Goal: Task Accomplishment & Management: Use online tool/utility

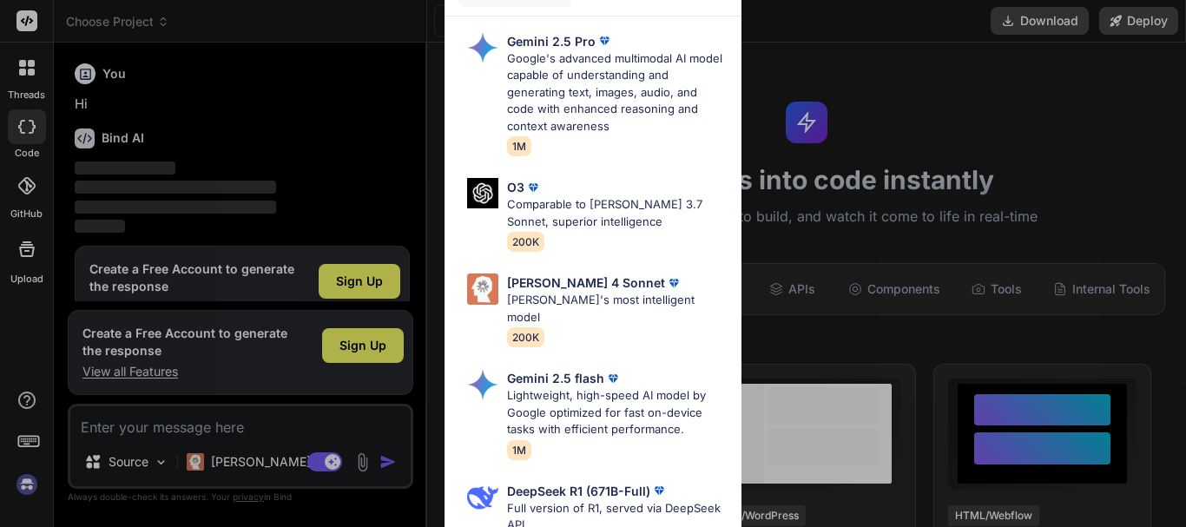
scroll to position [38, 0]
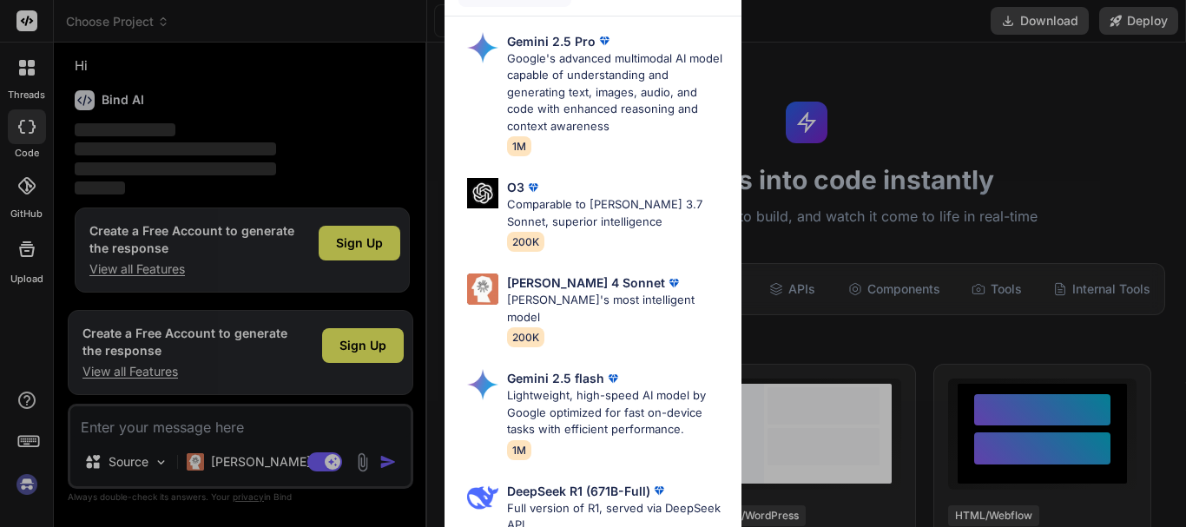
click at [358, 249] on div "Ultra Models Gemini 2.5 Pro Google's advanced multimodal AI model capable of un…" at bounding box center [593, 263] width 1186 height 527
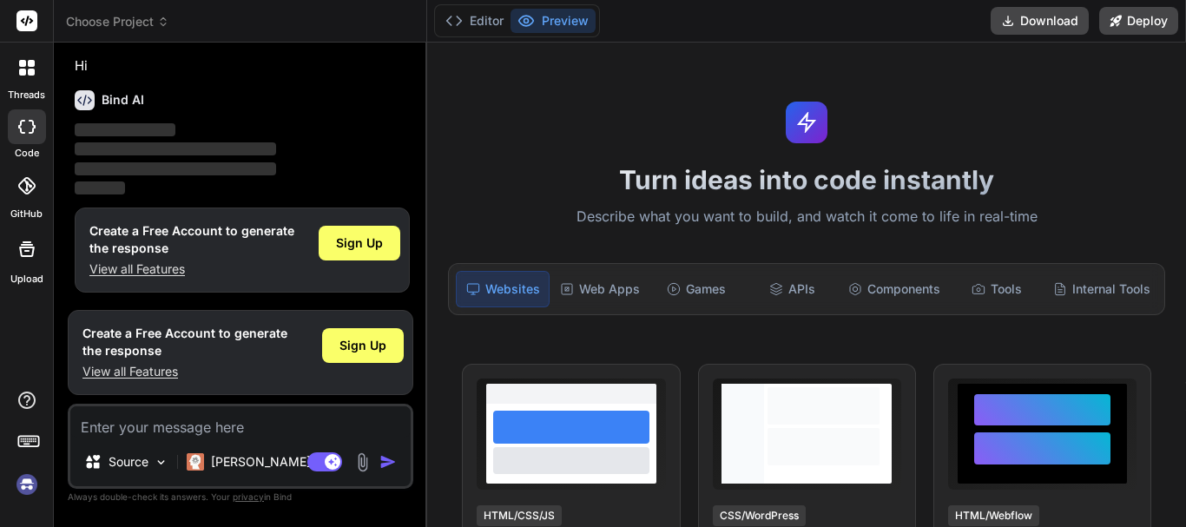
click at [358, 249] on span "Sign Up" at bounding box center [359, 242] width 47 height 17
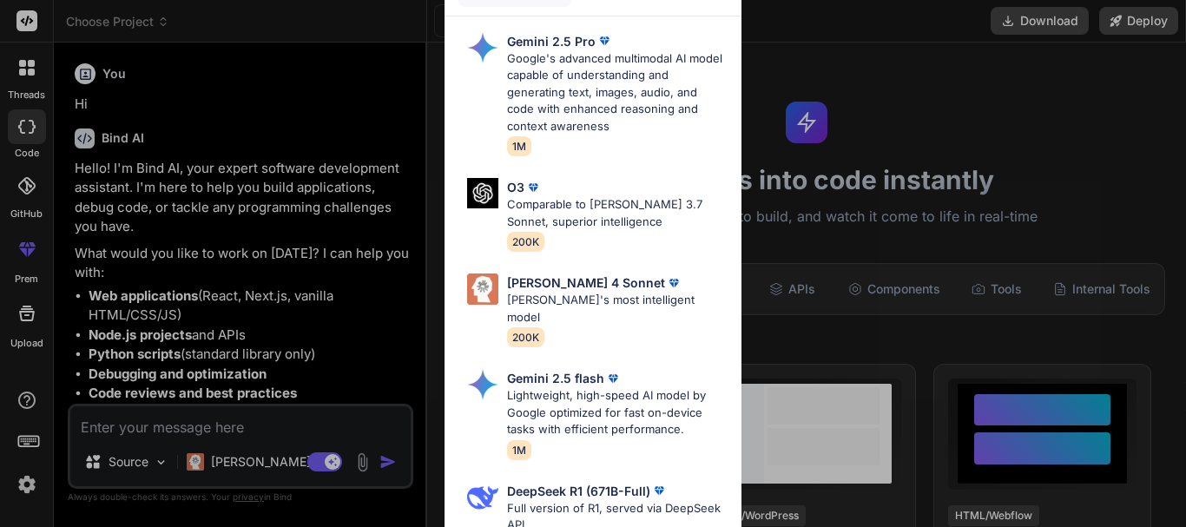
type textarea "x"
click at [299, 332] on div "Ultra Models Gemini 2.5 Pro Google's advanced multimodal AI model capable of un…" at bounding box center [593, 263] width 1186 height 527
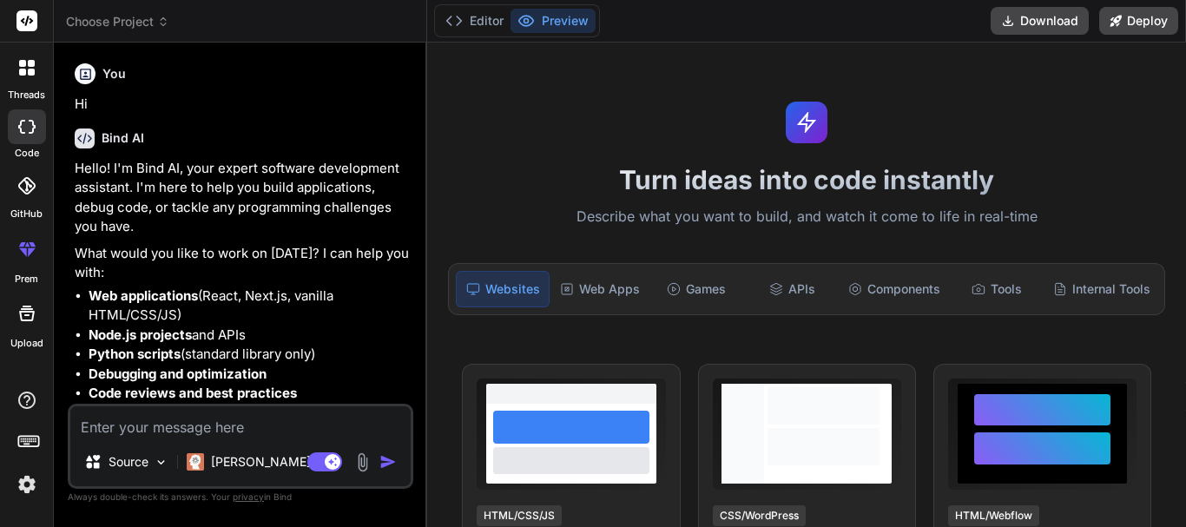
click at [295, 337] on li "Node.js projects and APIs" at bounding box center [249, 336] width 321 height 20
click at [632, 286] on div "Web Apps" at bounding box center [600, 289] width 94 height 36
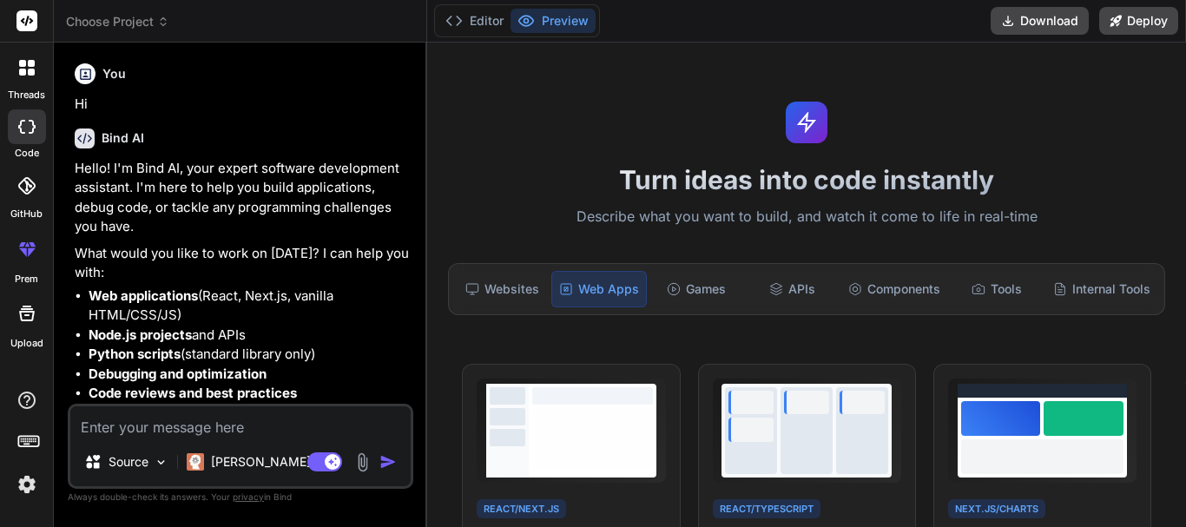
click at [320, 247] on p "What would you like to work on today? I can help you with:" at bounding box center [242, 263] width 335 height 39
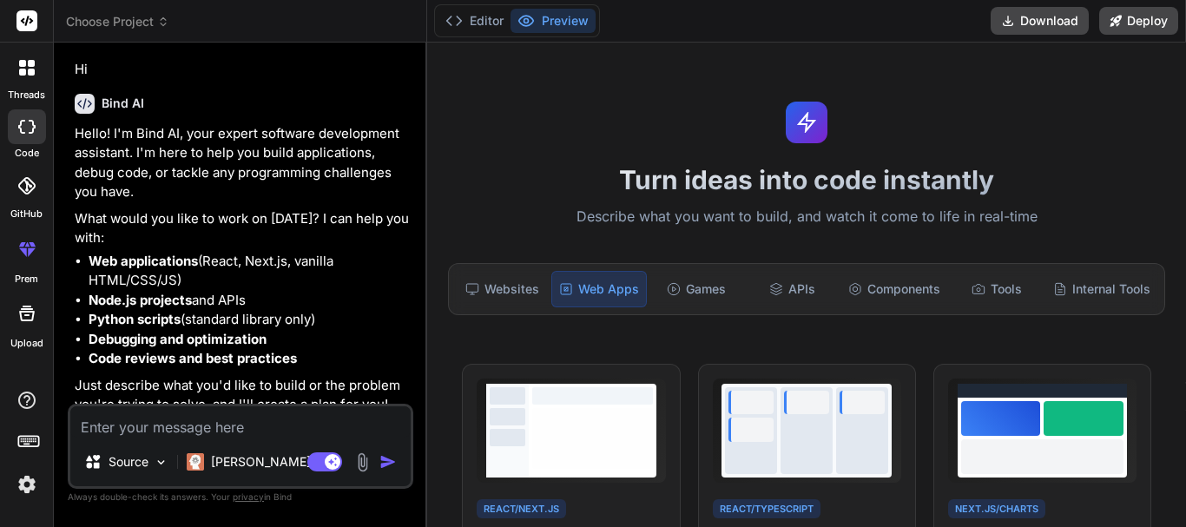
scroll to position [49, 0]
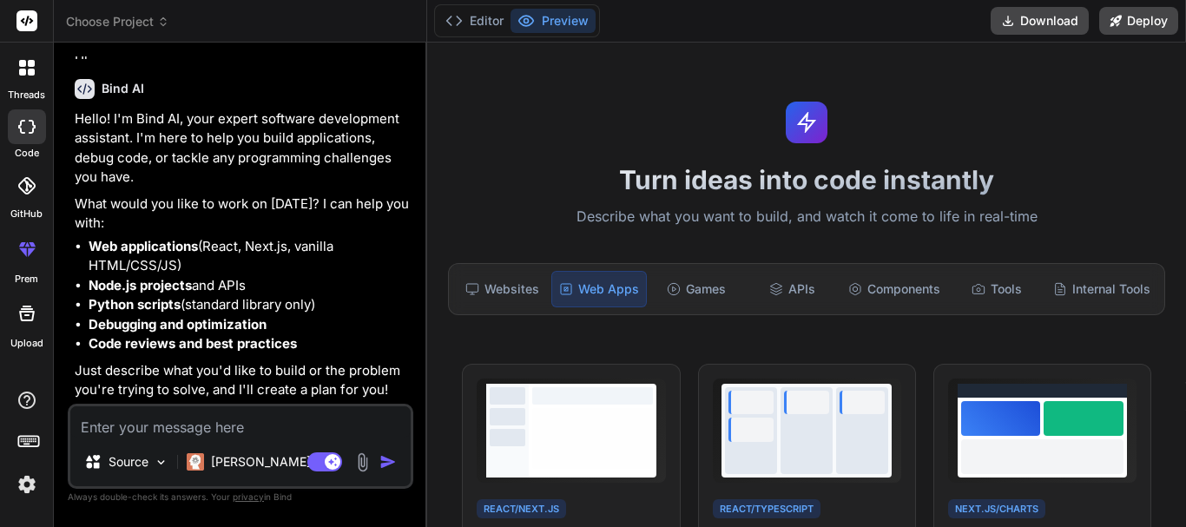
click at [142, 432] on textarea at bounding box center [240, 421] width 340 height 31
paste textarea "Feature Epic: The "LocalSwap Genesis": Crafting an Unforgettable First Welcome …"
type textarea "Feature Epic: The "LocalSwap Genesis": Crafting an Unforgettable First Welcome …"
type textarea "x"
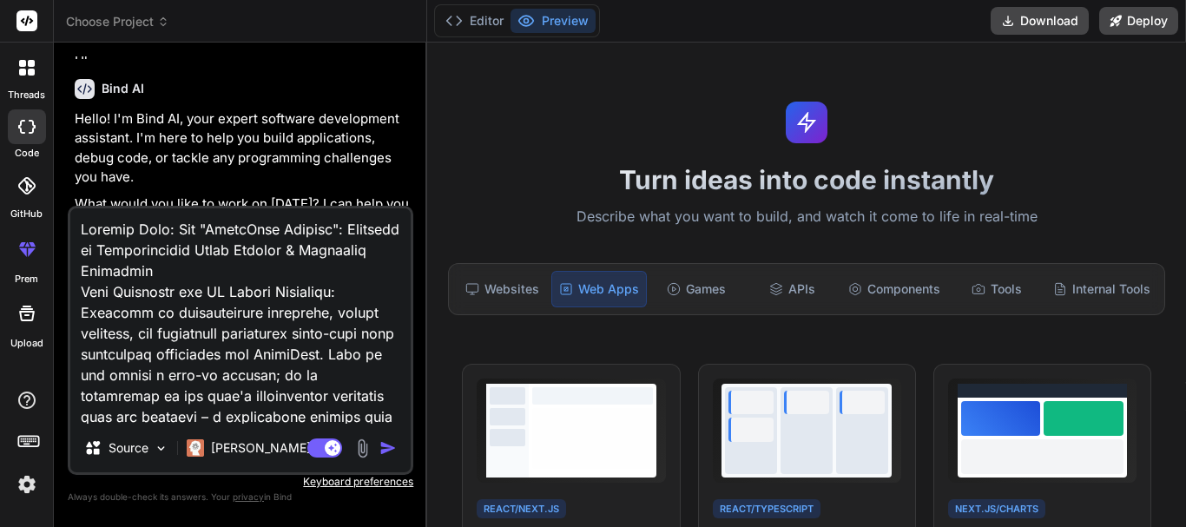
scroll to position [4356, 0]
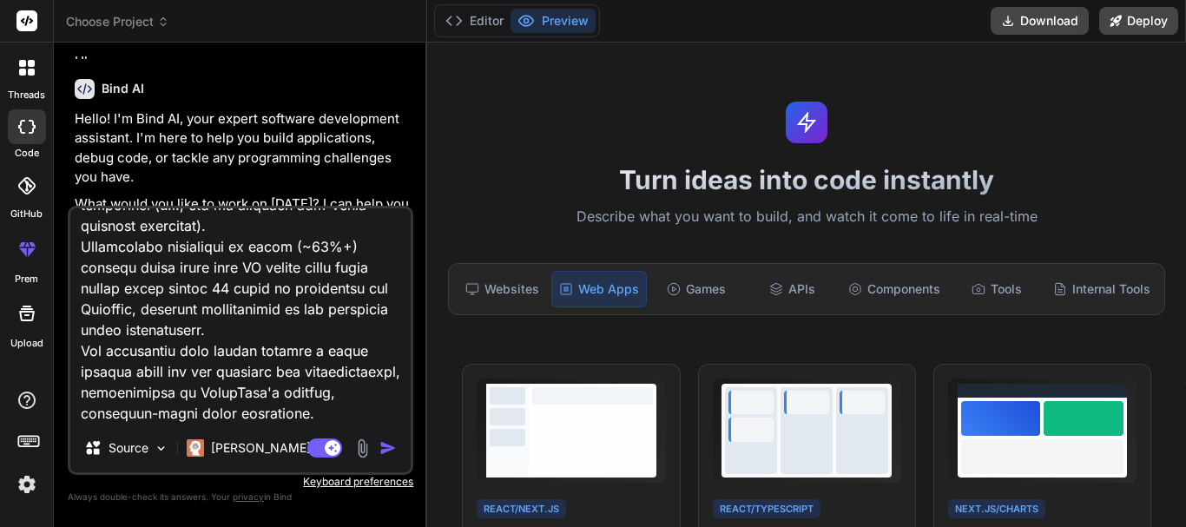
type textarea "Feature Epic: The "LocalSwap Genesis": Crafting an Unforgettable First Welcome …"
click at [381, 448] on img "button" at bounding box center [387, 447] width 17 height 17
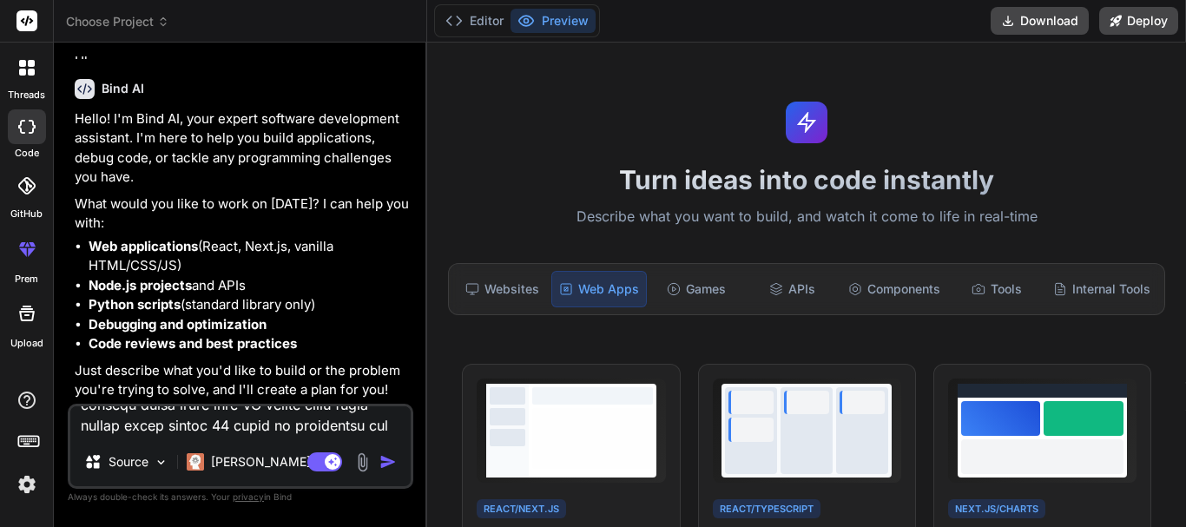
scroll to position [397, 0]
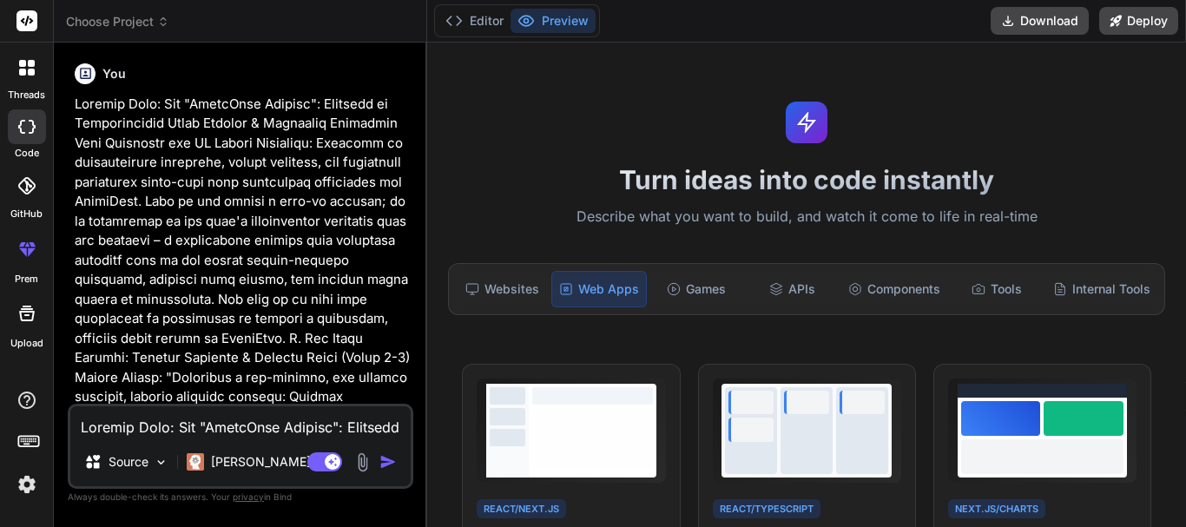
click at [385, 460] on img "button" at bounding box center [387, 461] width 17 height 17
type textarea "x"
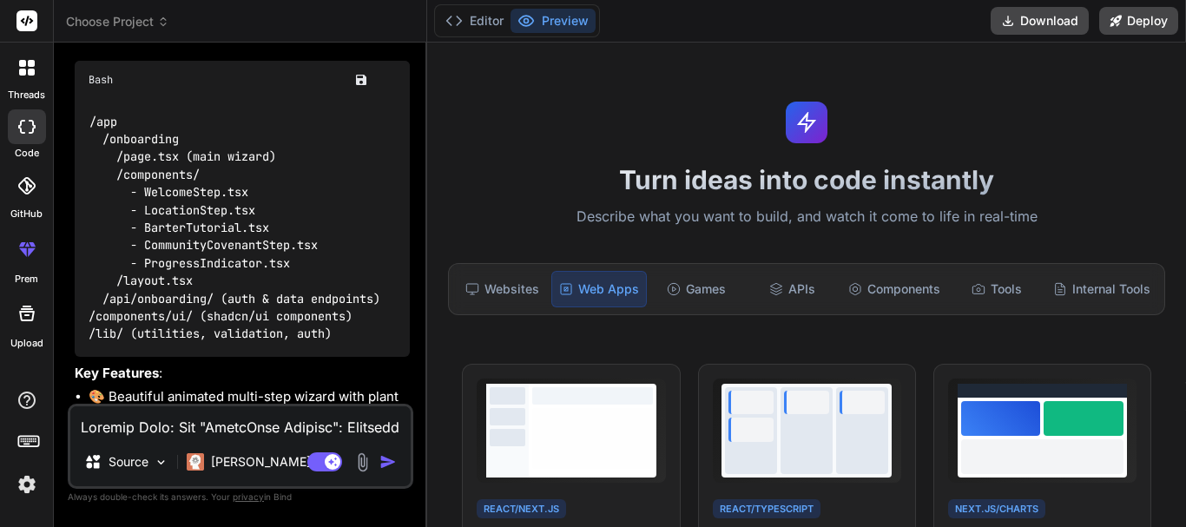
scroll to position [3948, 0]
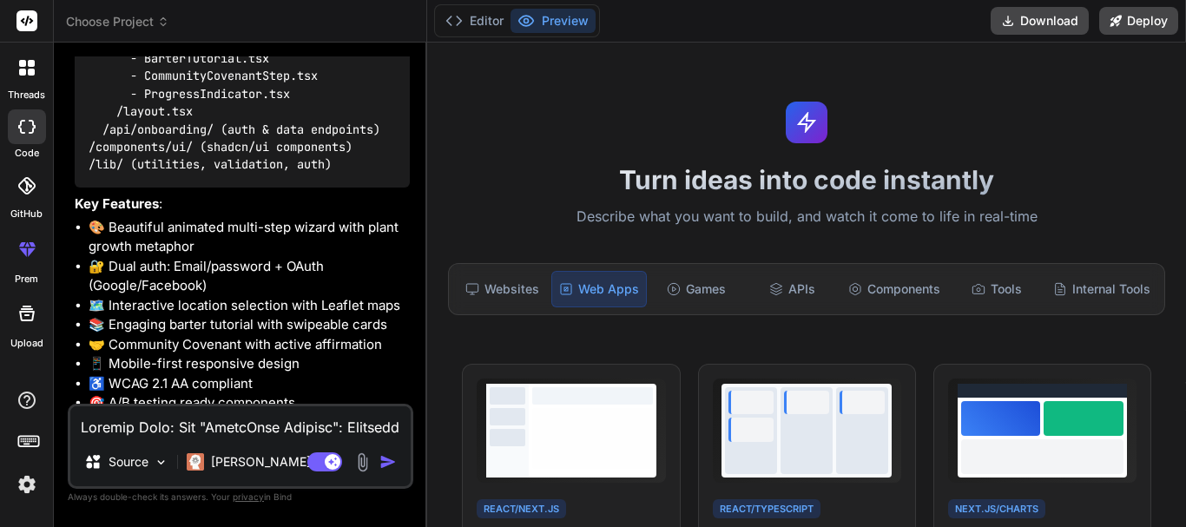
drag, startPoint x: 203, startPoint y: 365, endPoint x: 230, endPoint y: 391, distance: 37.4
click at [230, 420] on p "Shall I go ahead and build this comprehensive onboarding experience?" at bounding box center [242, 439] width 335 height 39
copy strong "build this comprehensive onboarding experience?"
click at [141, 424] on textarea at bounding box center [240, 421] width 340 height 31
paste textarea "build this comprehensive onboarding experience?"
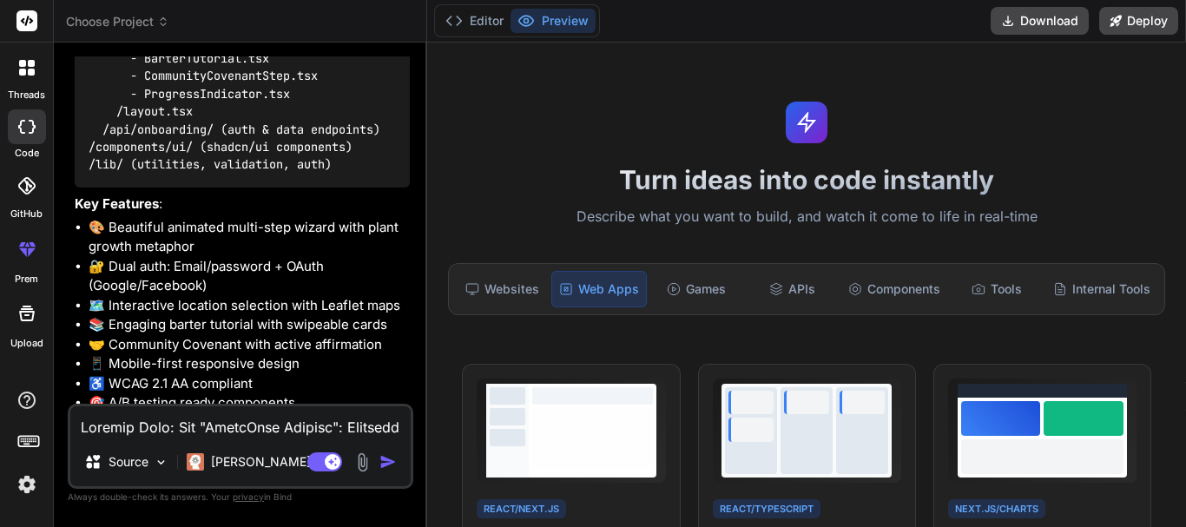
type textarea "build this comprehensive onboarding experience?"
type textarea "x"
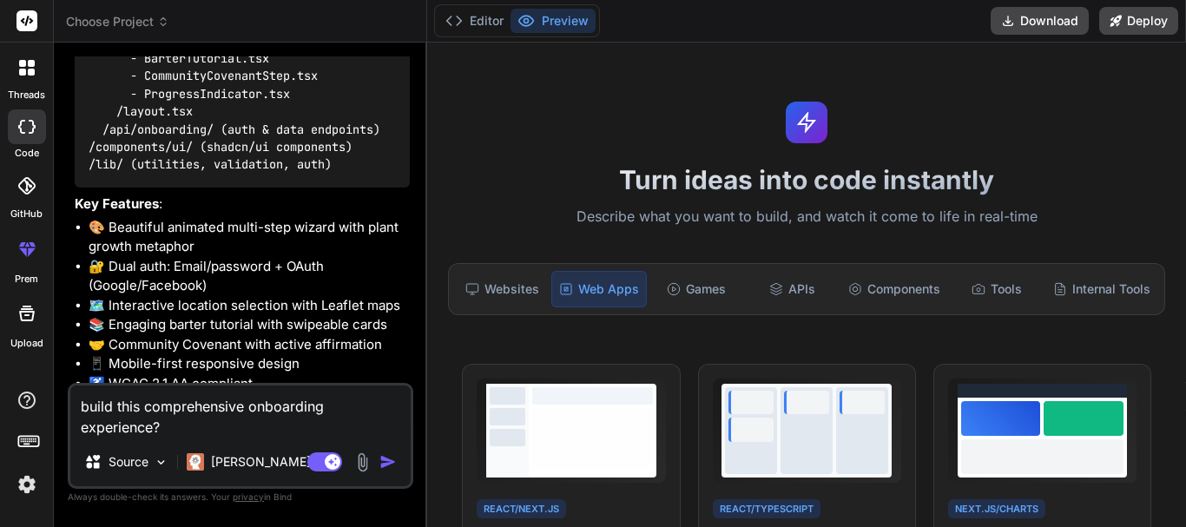
click at [168, 430] on textarea "build this comprehensive onboarding experience?" at bounding box center [240, 411] width 340 height 52
type textarea "build this comprehensive onboarding experience"
type textarea "x"
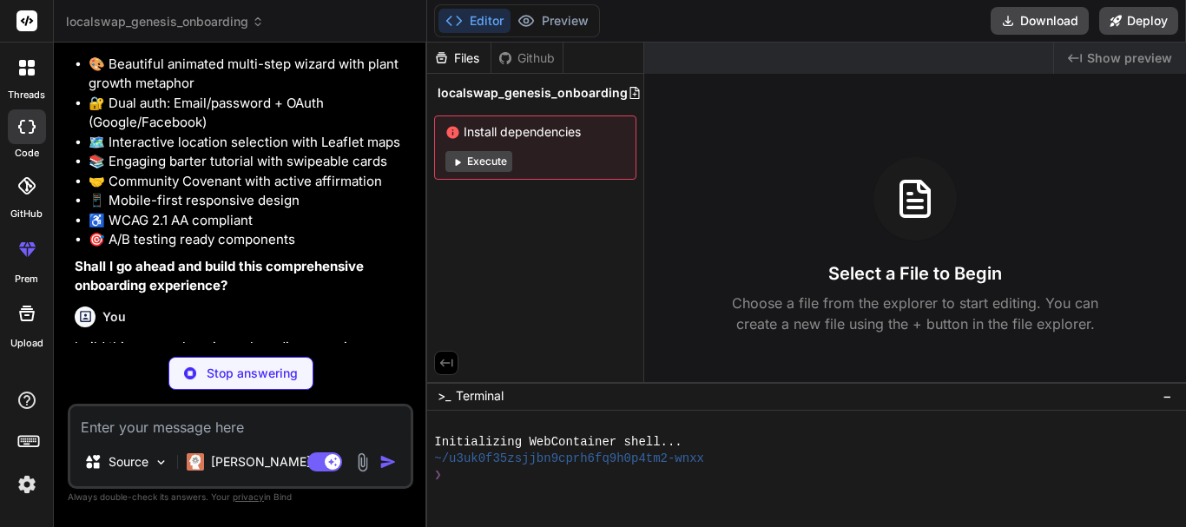
scroll to position [4128, 0]
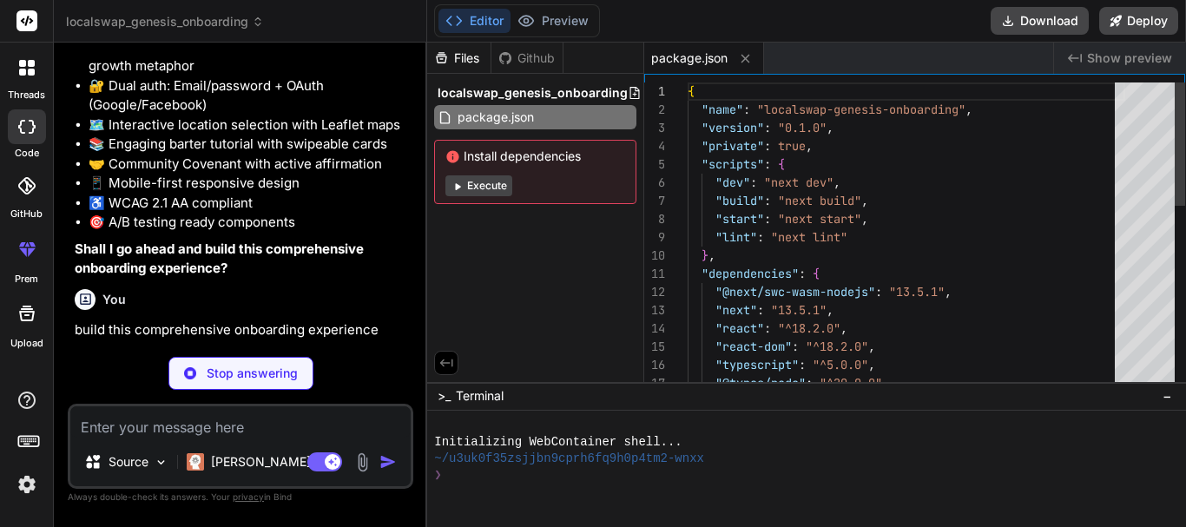
type textarea "x"
type textarea "module.exports = nextConfig"
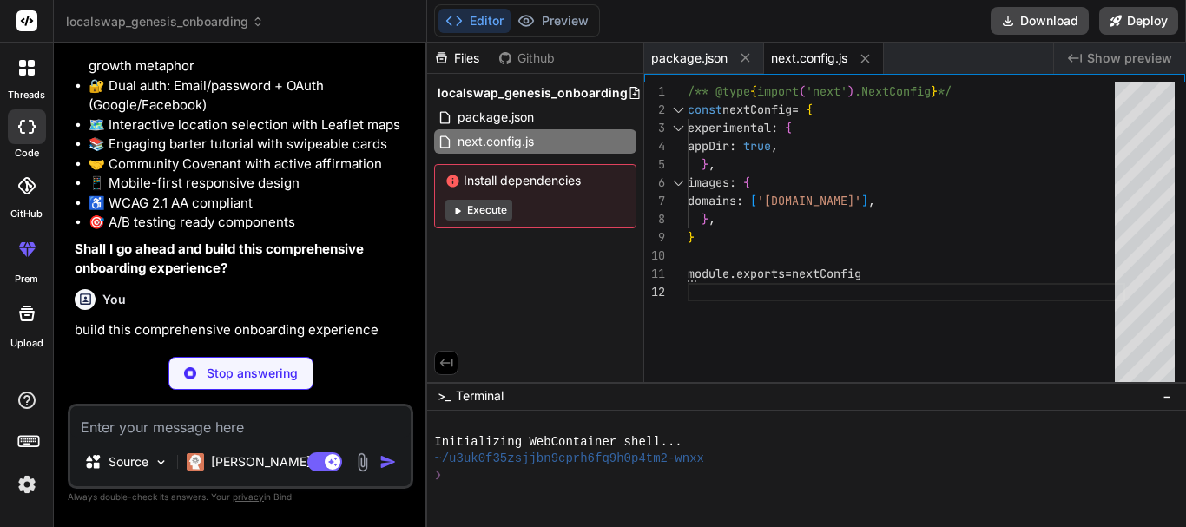
type textarea "x"
type textarea "}, }, }, plugins: [], }"
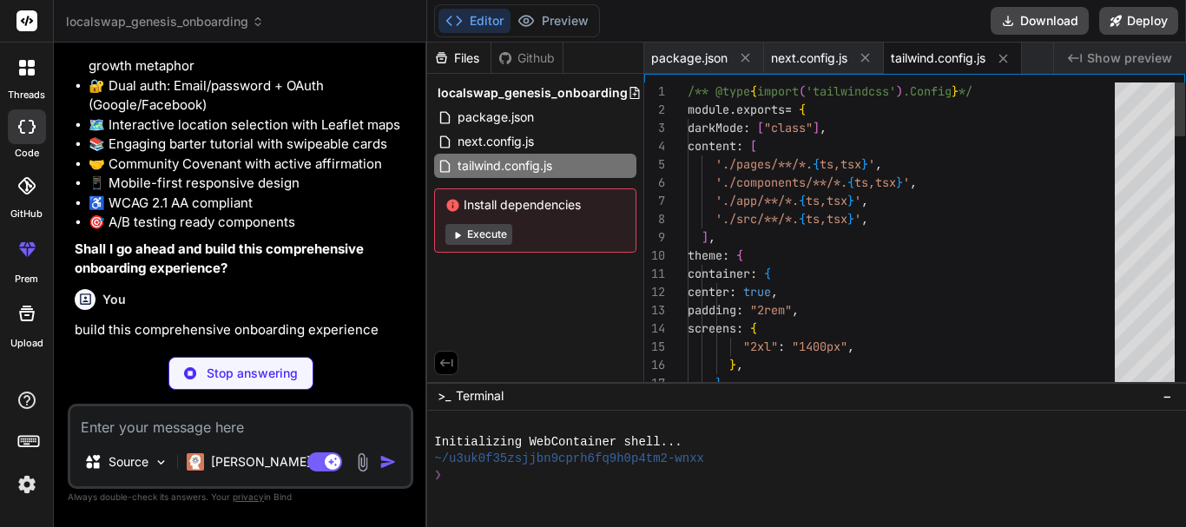
type textarea "x"
type textarea "module.exports = { plugins: { tailwindcss: {}, autoprefixer: {}, }, }"
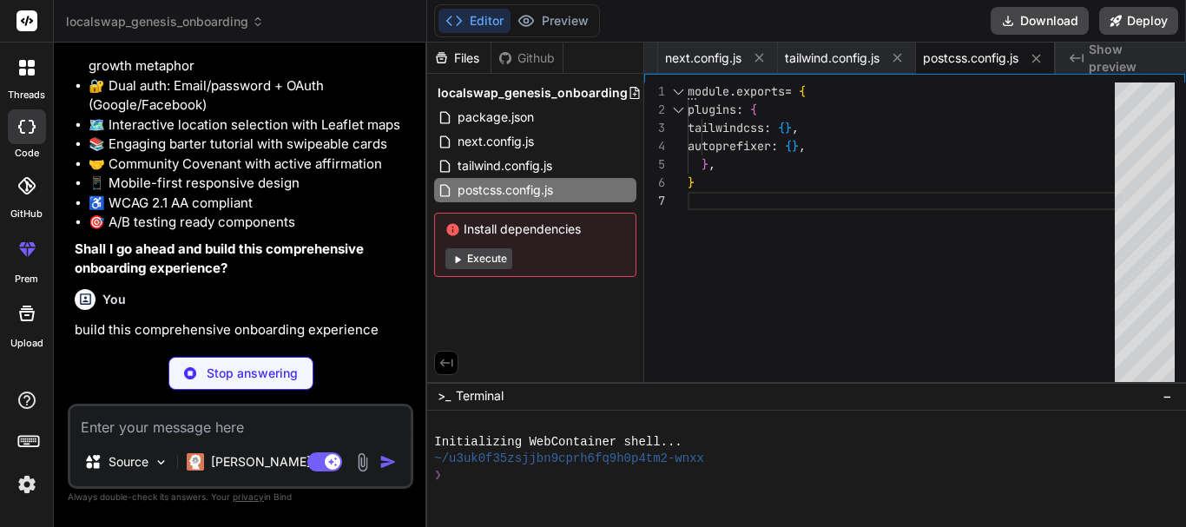
type textarea "x"
type textarea ".step-enter, .card-slide { animation: none; } .progress-dot { transition: none;…"
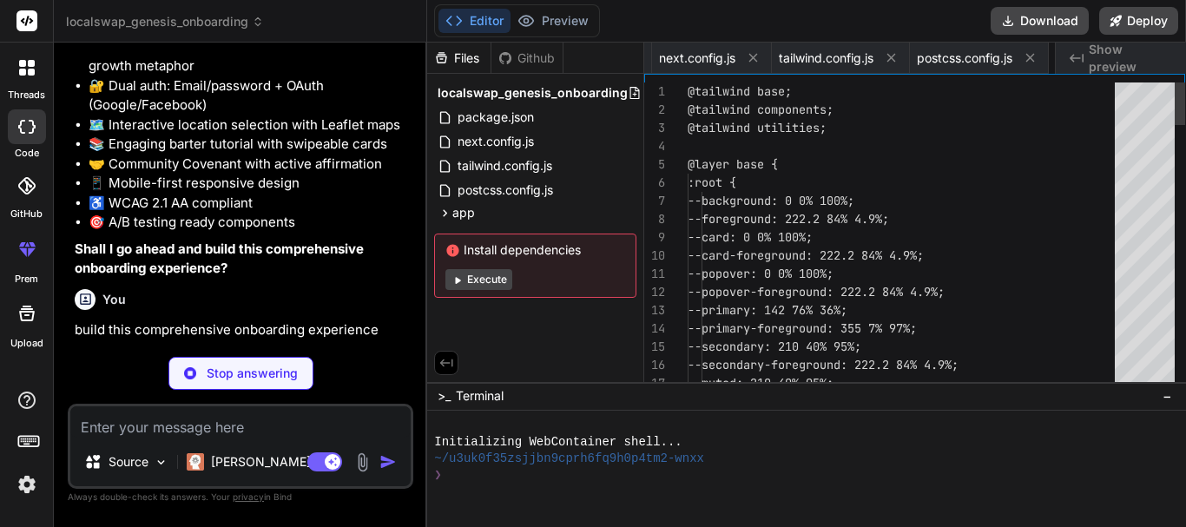
scroll to position [0, 220]
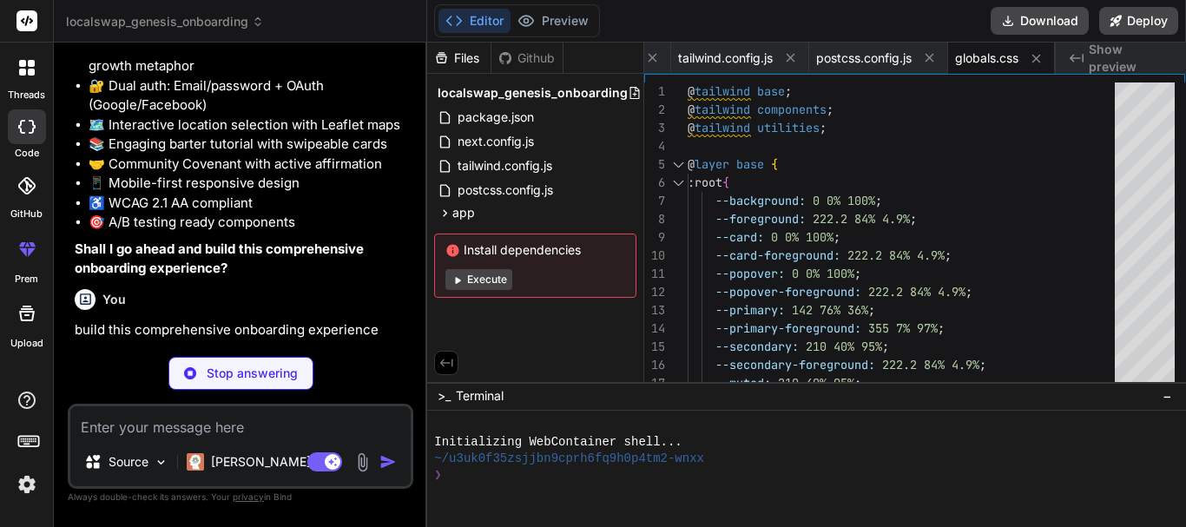
type textarea "x"
type textarea "<body className={inter.className}> {children} </body> </html> ) }"
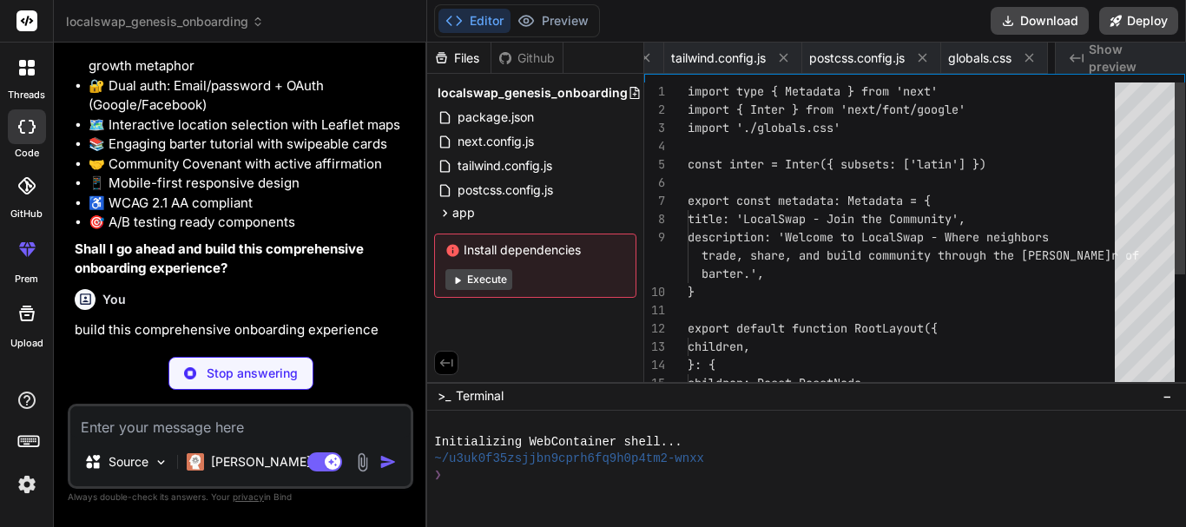
scroll to position [0, 324]
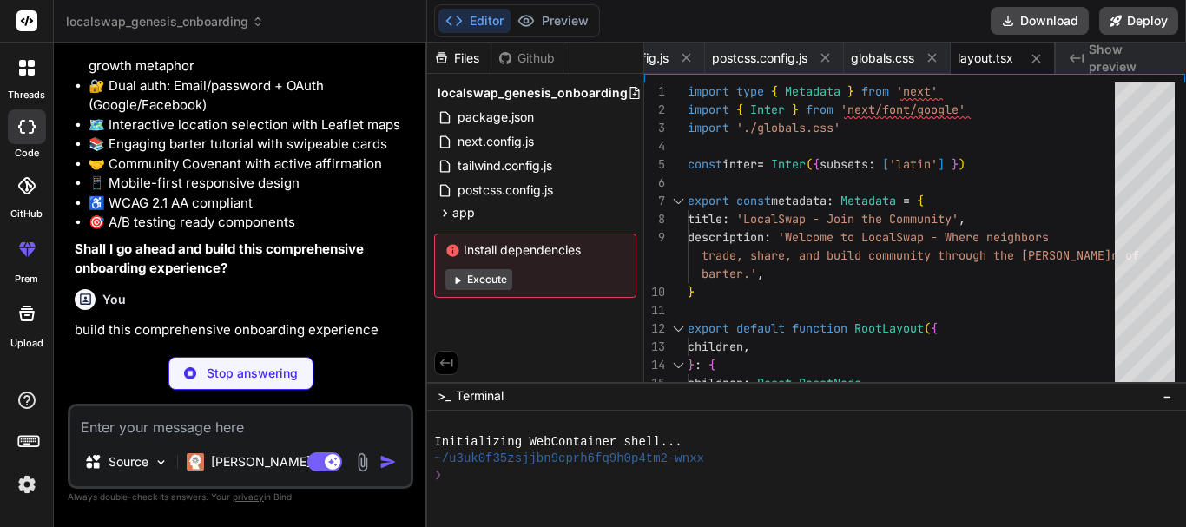
type textarea "x"
type textarea "}"
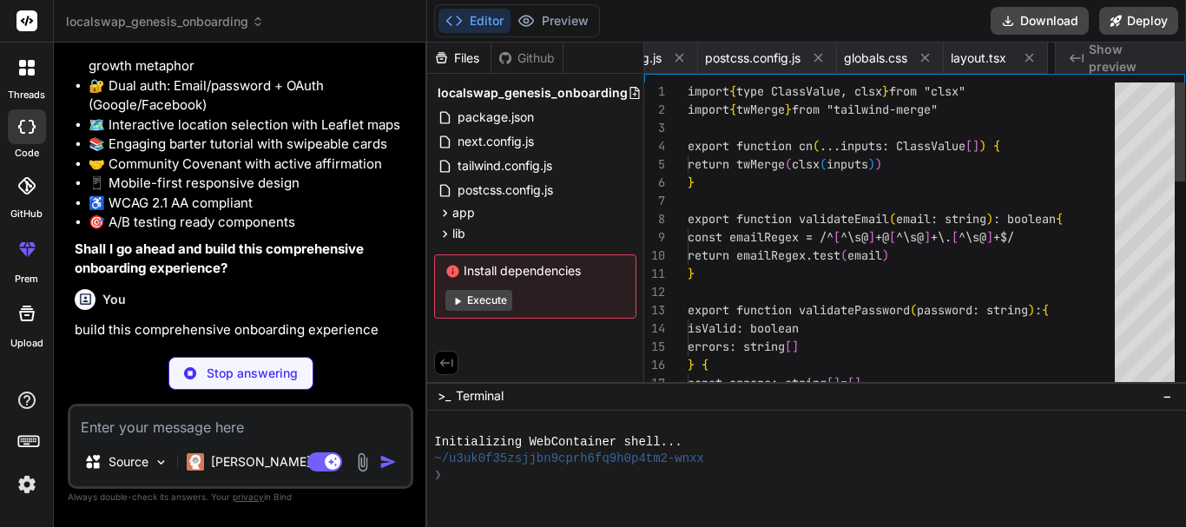
scroll to position [0, 428]
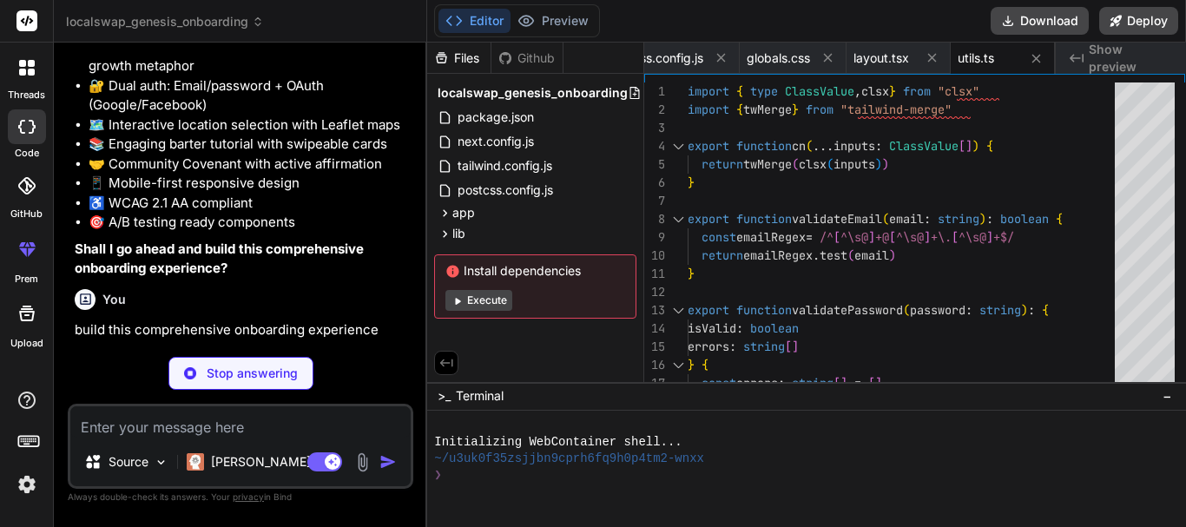
type textarea "x"
type textarea "}) export type EmailPasswordForm = z.infer<typeof emailPasswordSchema> export t…"
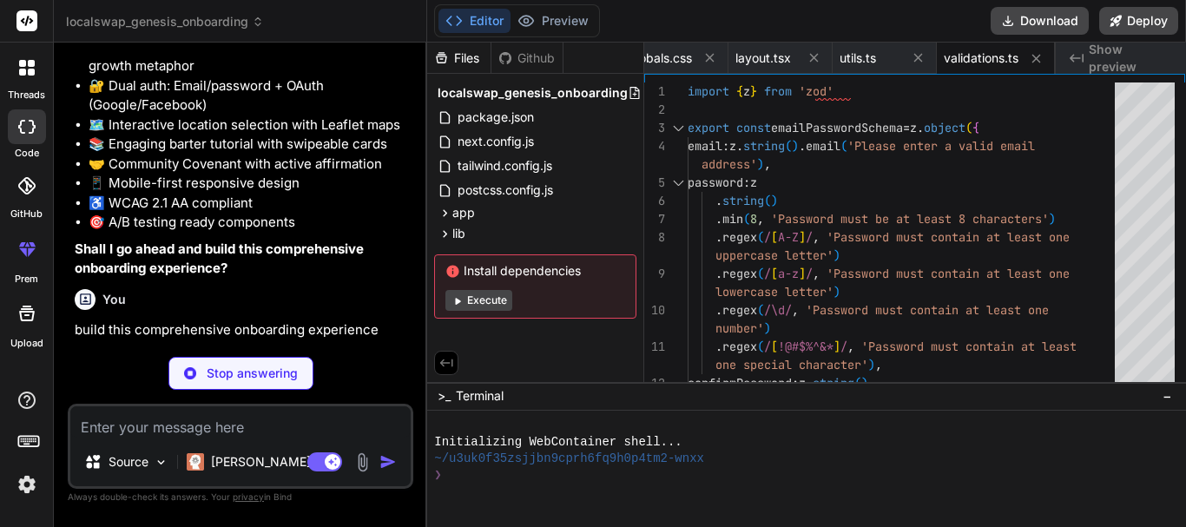
type textarea "x"
type textarea "/> ) } ) Button.displayName = "Button" export { Button }"
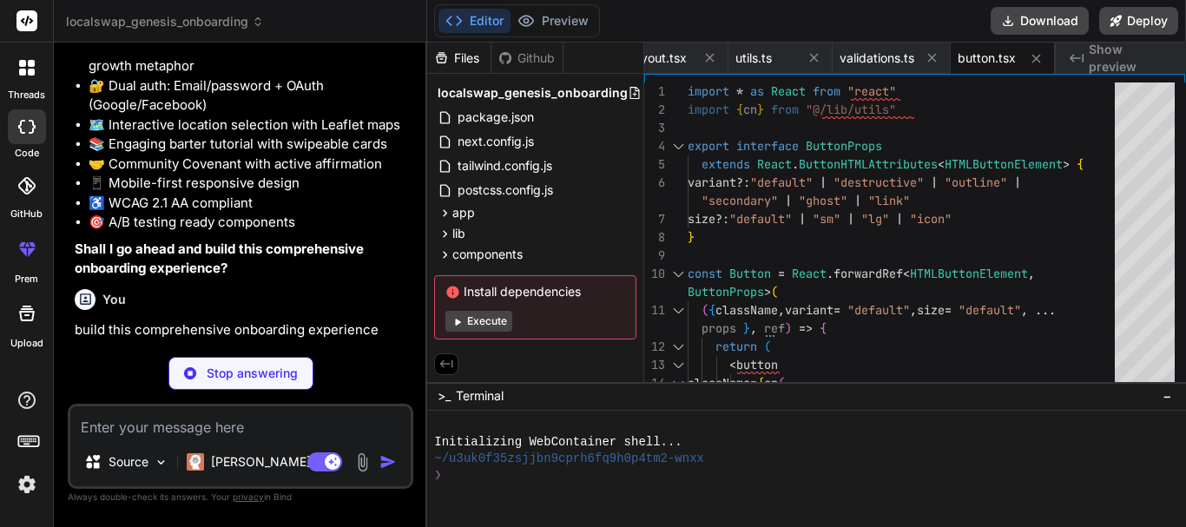
type textarea "x"
type textarea "Input.displayName = "Input" export { Input }"
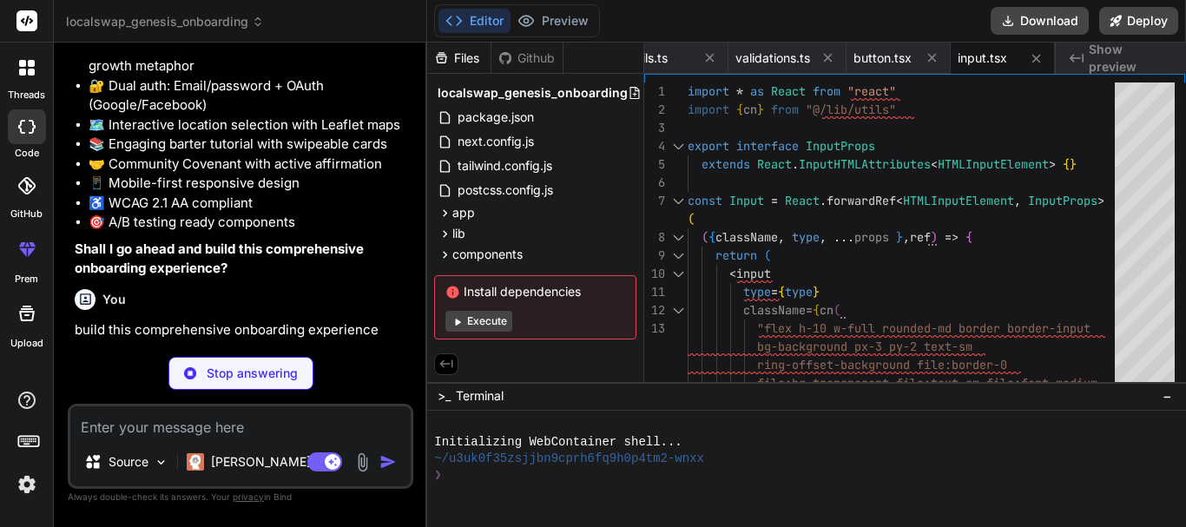
click at [482, 322] on button "Execute" at bounding box center [478, 321] width 67 height 21
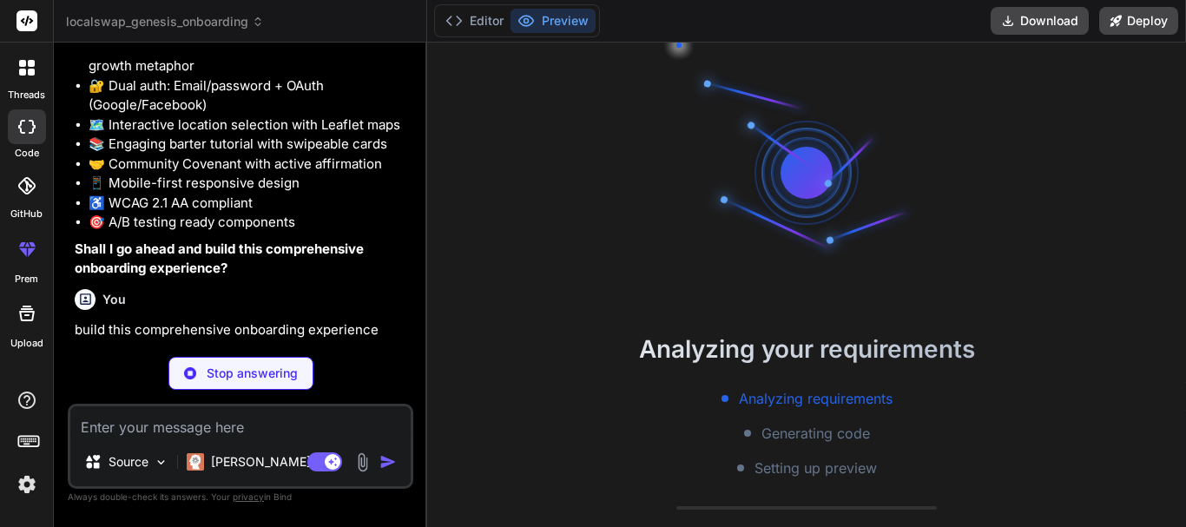
type textarea "x"
type textarea "ref={ref} className={cn("flex items-center p-6 pt-0", className)} {...props} />…"
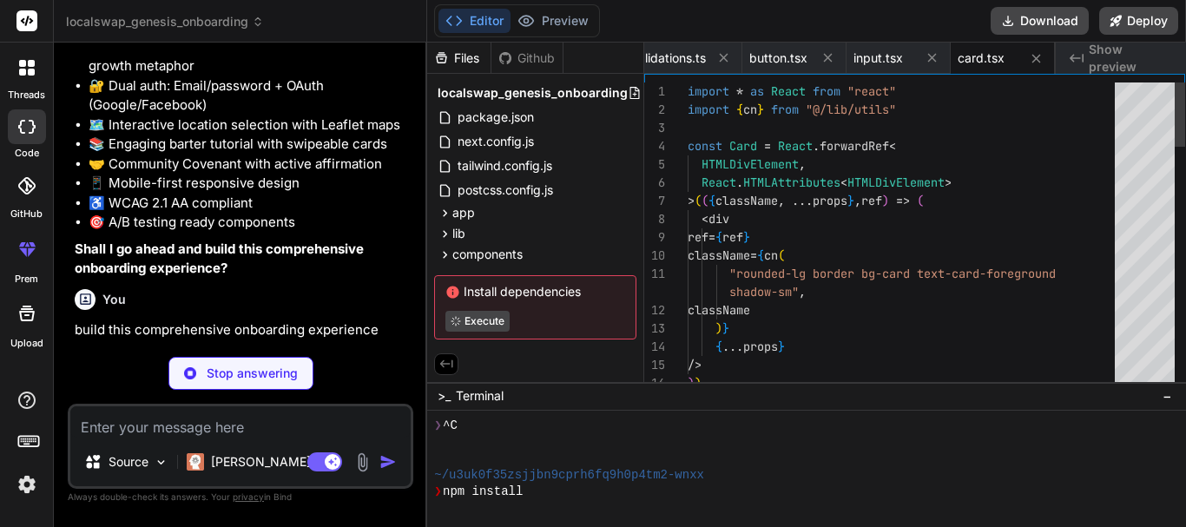
scroll to position [49, 0]
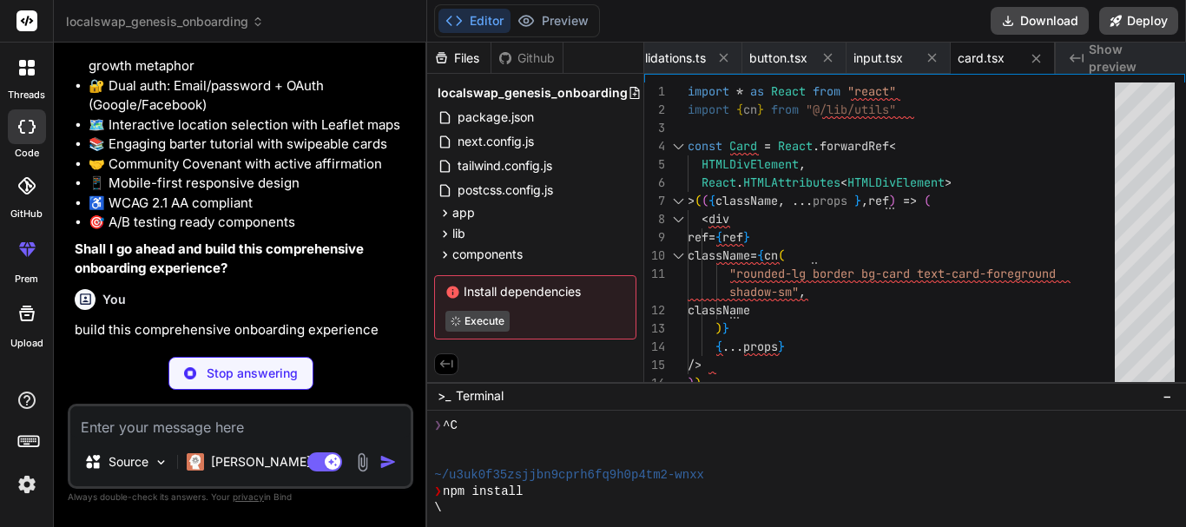
type textarea "x"
type textarea ") }"
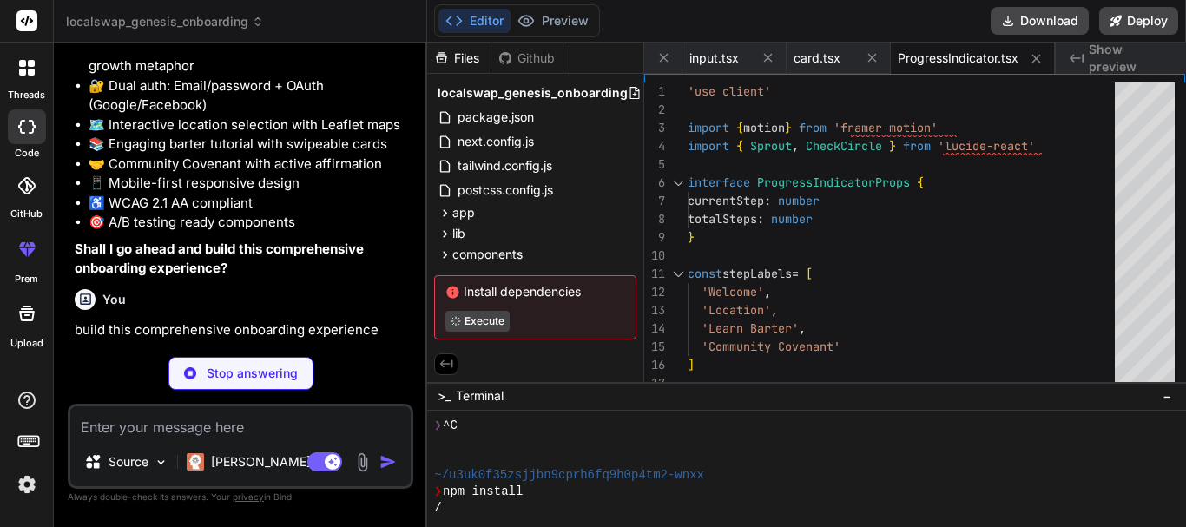
click at [382, 320] on p "build this comprehensive onboarding experience" at bounding box center [242, 330] width 335 height 20
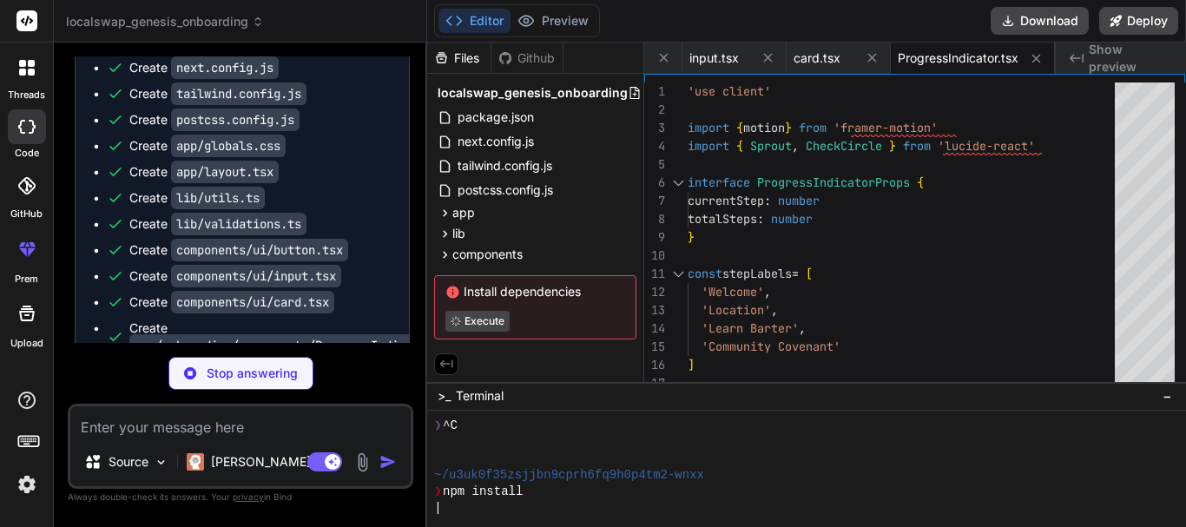
scroll to position [4570, 0]
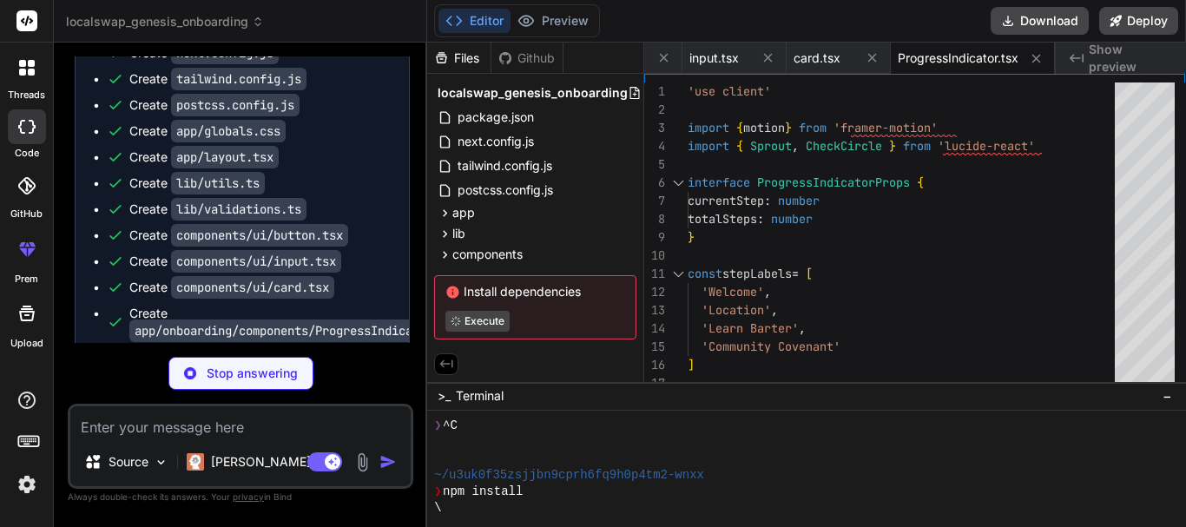
type textarea "x"
type textarea "</CardContent> </Card> </motion.div> ) }"
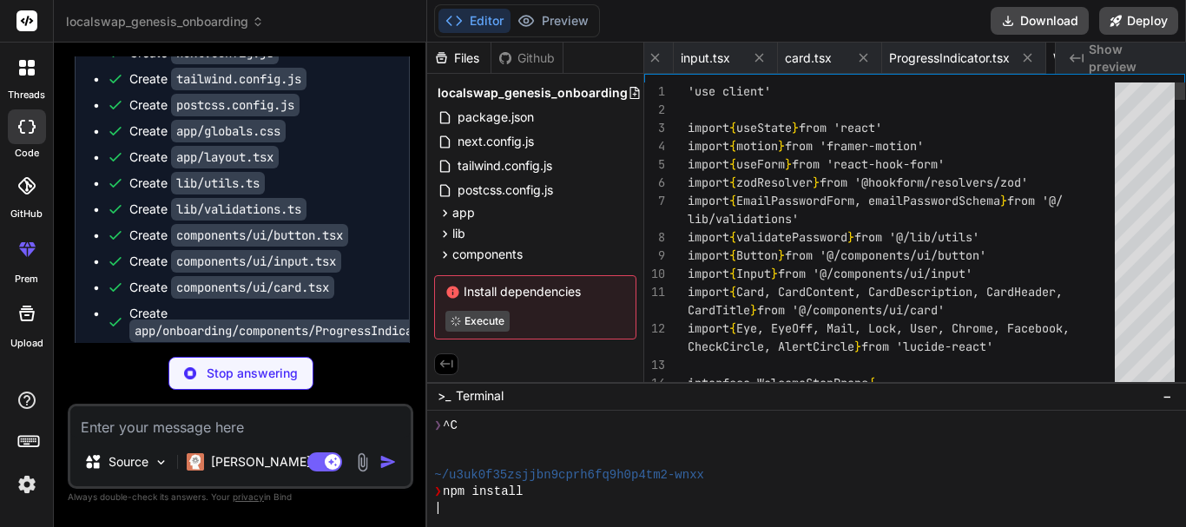
scroll to position [0, 1168]
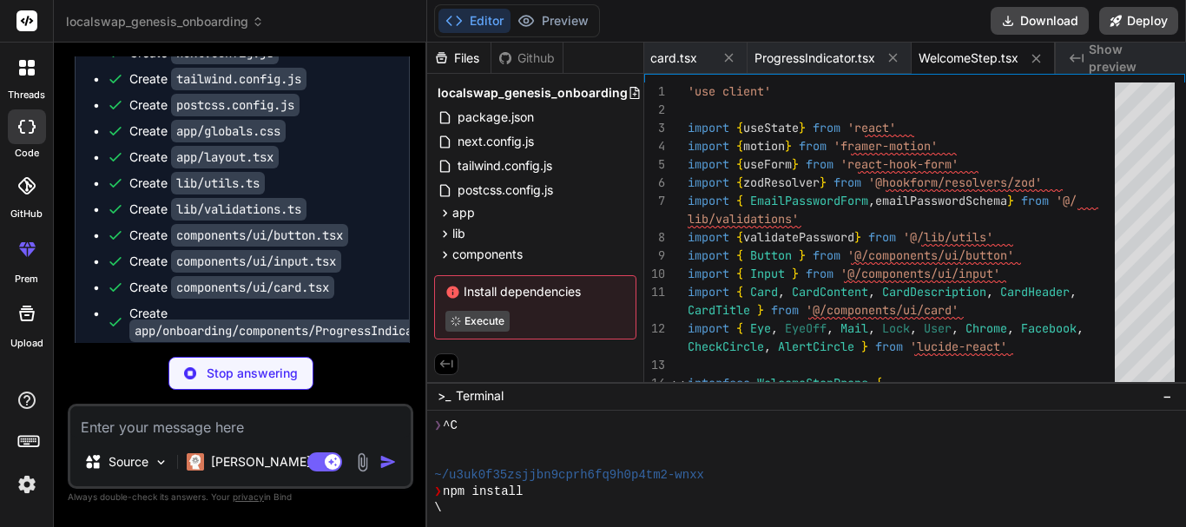
type textarea "x"
type textarea ") }"
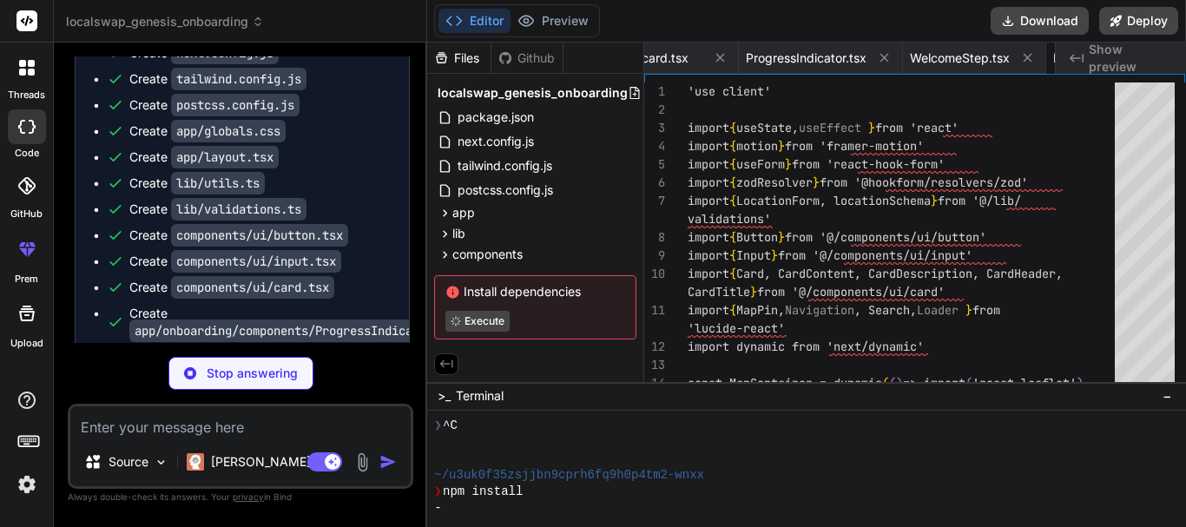
scroll to position [0, 1306]
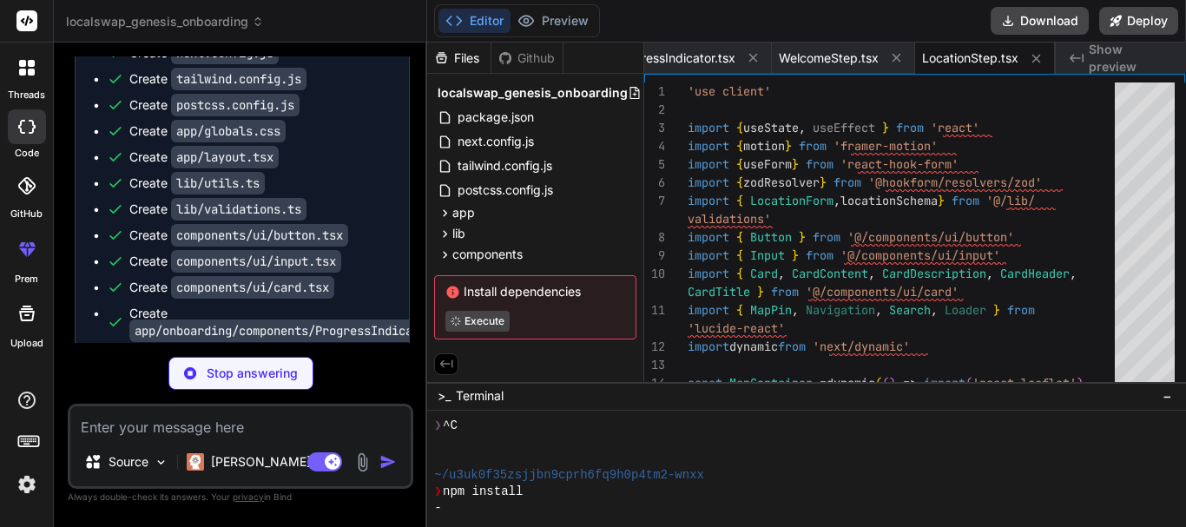
click at [378, 372] on div "Stop answering" at bounding box center [240, 373] width 345 height 33
click at [384, 214] on ul "Create package.json Create next.config.js Create tailwind.config.js Create post…" at bounding box center [242, 243] width 299 height 451
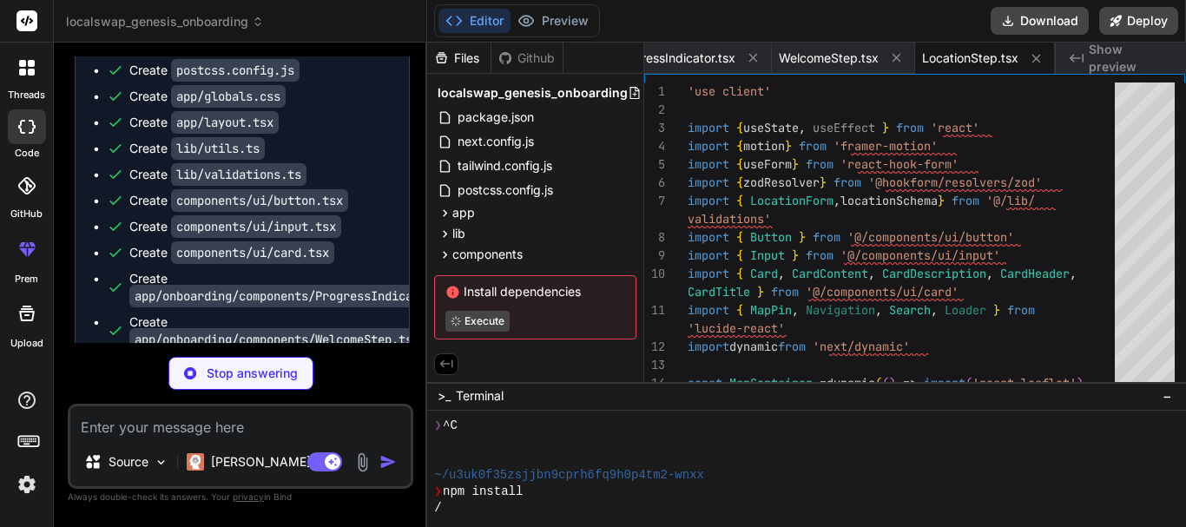
scroll to position [4657, 0]
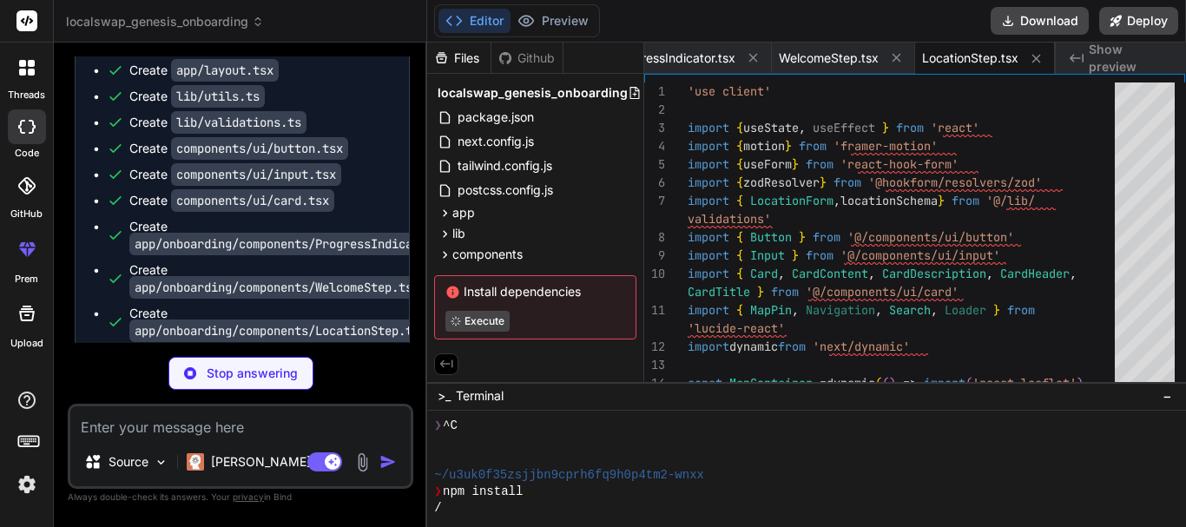
type textarea "x"
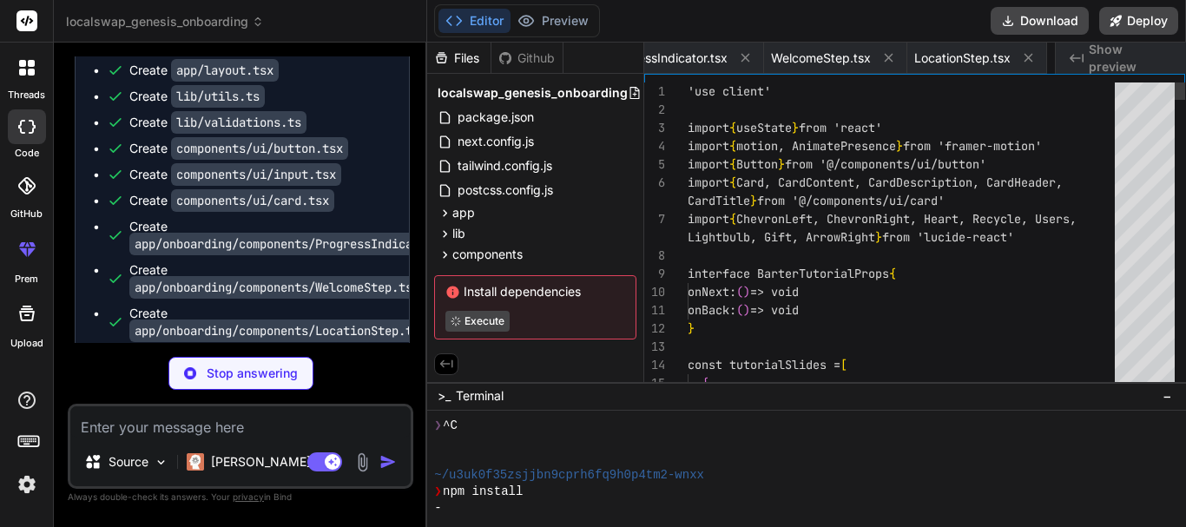
scroll to position [0, 1448]
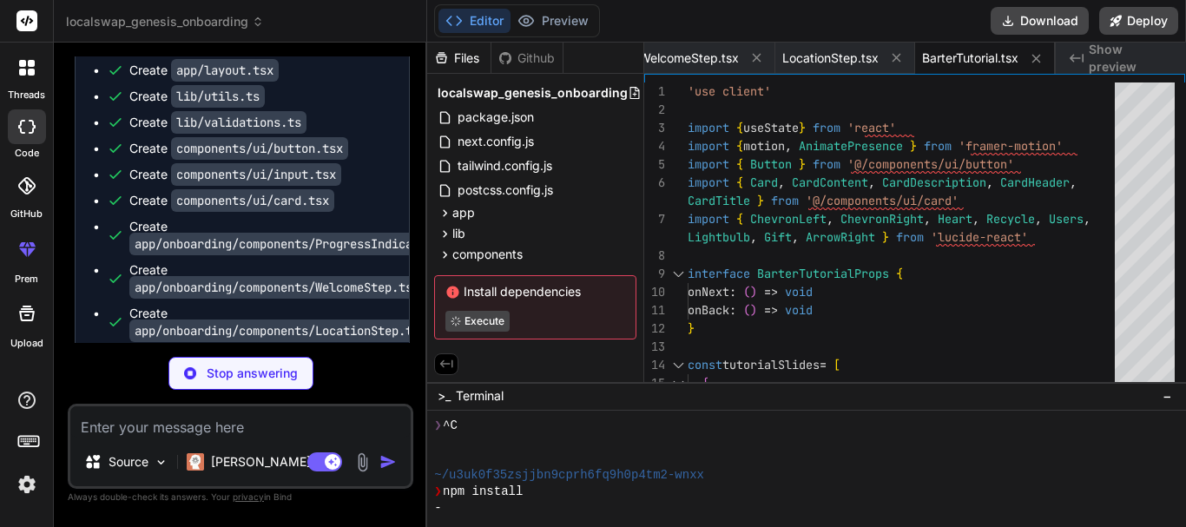
type textarea "x"
type textarea "</Card> </motion.div> ) }"
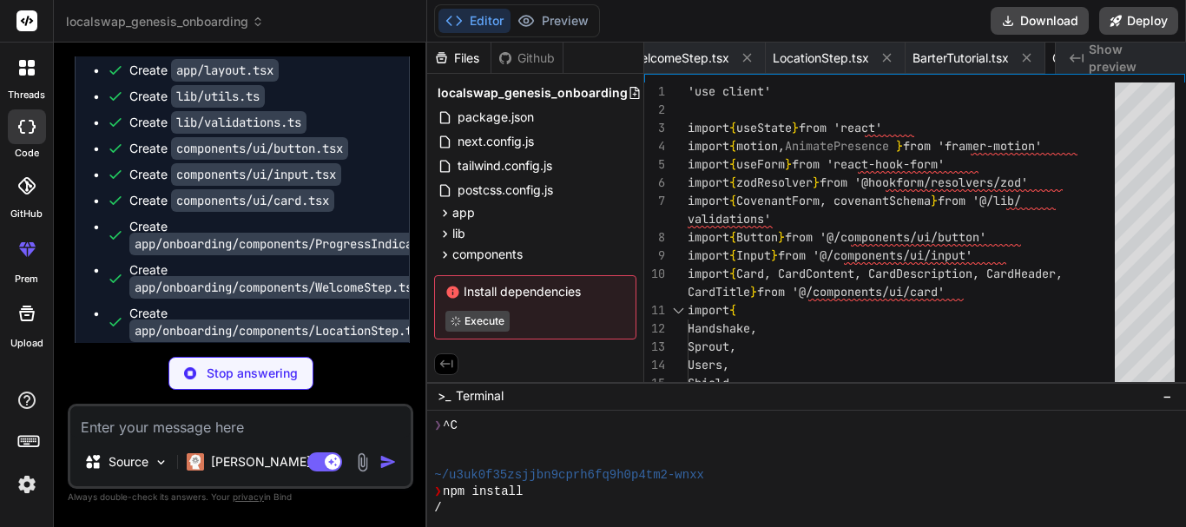
scroll to position [0, 1622]
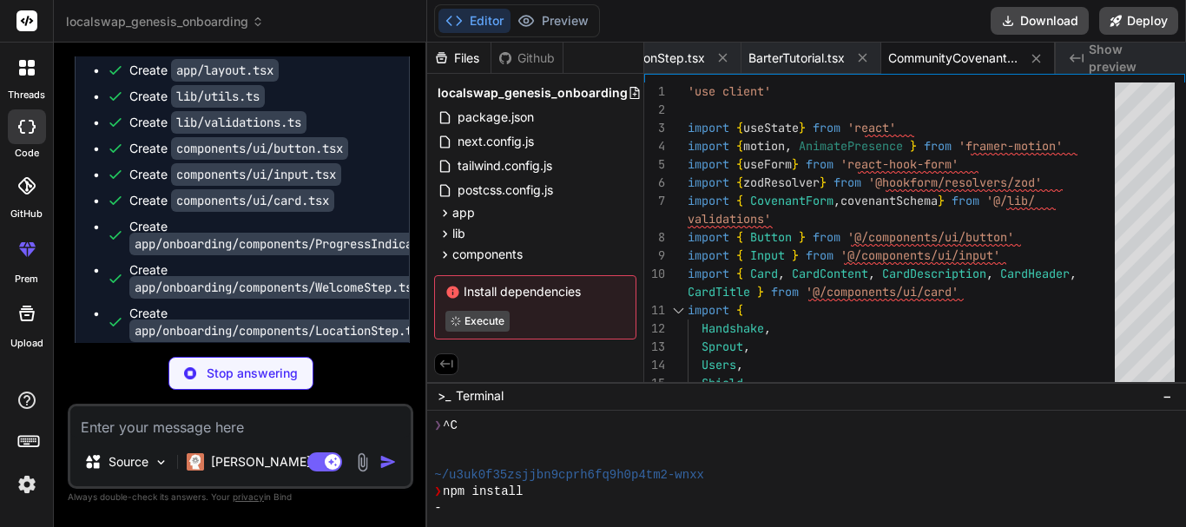
type textarea "x"
type textarea "💾 Progress saved </span> </button> </motion.div> </div> </div> ) }"
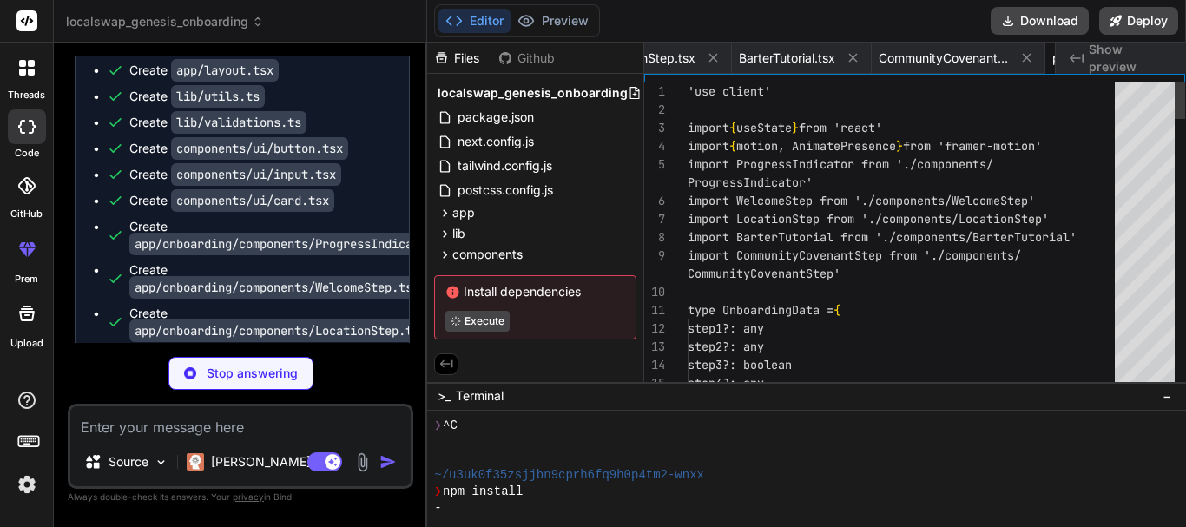
scroll to position [0, 1726]
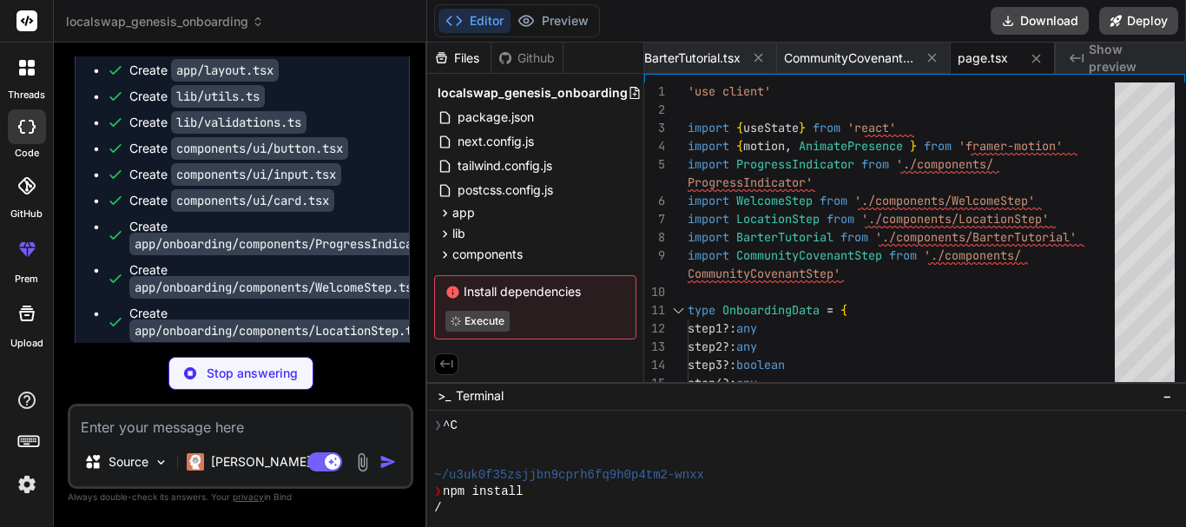
type textarea "x"
type textarea "}"
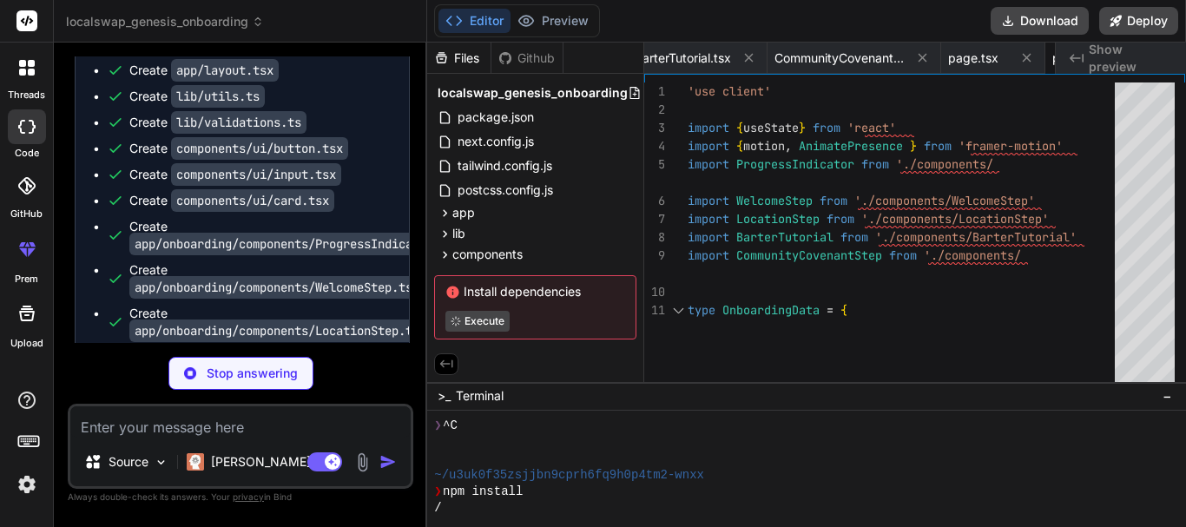
type textarea "x"
type textarea "export async function GET() { return NextResponse.json({ message: 'LocalSwap On…"
type textarea "x"
type textarea ""baseUrl": ".", "paths": { "@/*": ["./*"] } }, "include": ["next-env.d.ts", "**…"
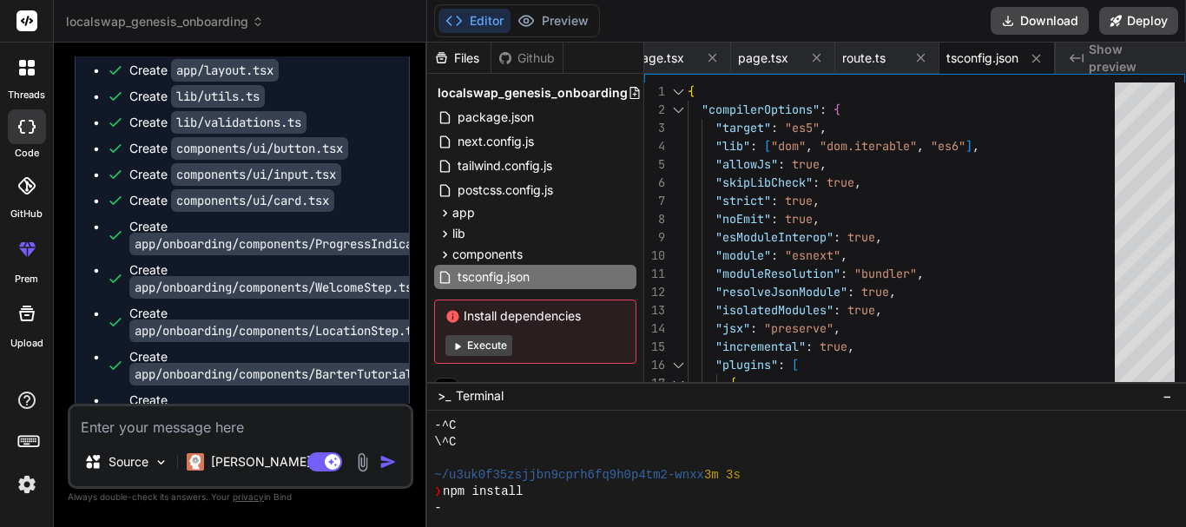
scroll to position [132, 0]
click at [293, 319] on code "app/onboarding/components/LocationStep.tsx" at bounding box center [280, 330] width 302 height 23
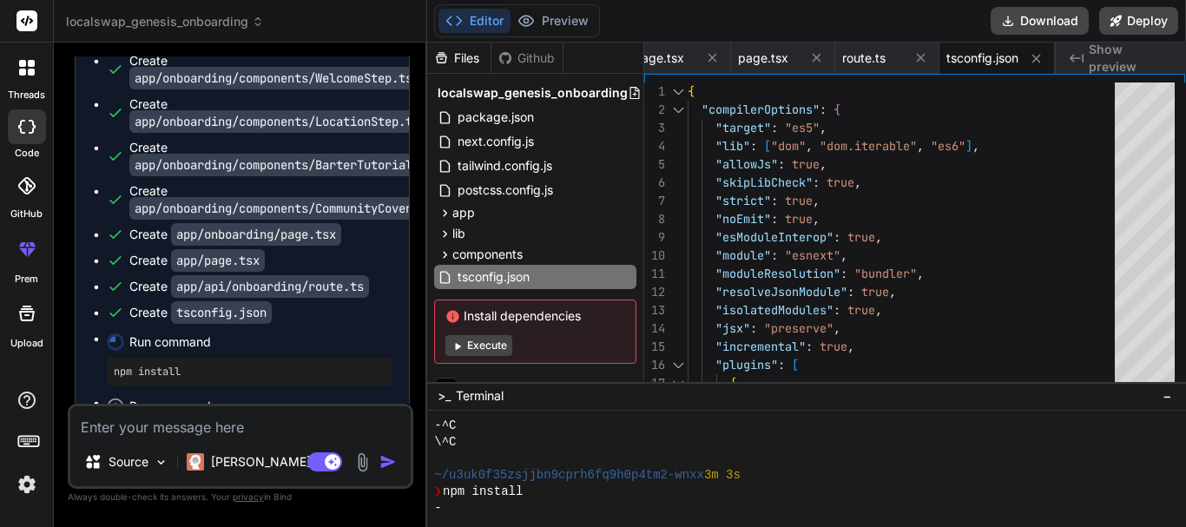
scroll to position [4872, 0]
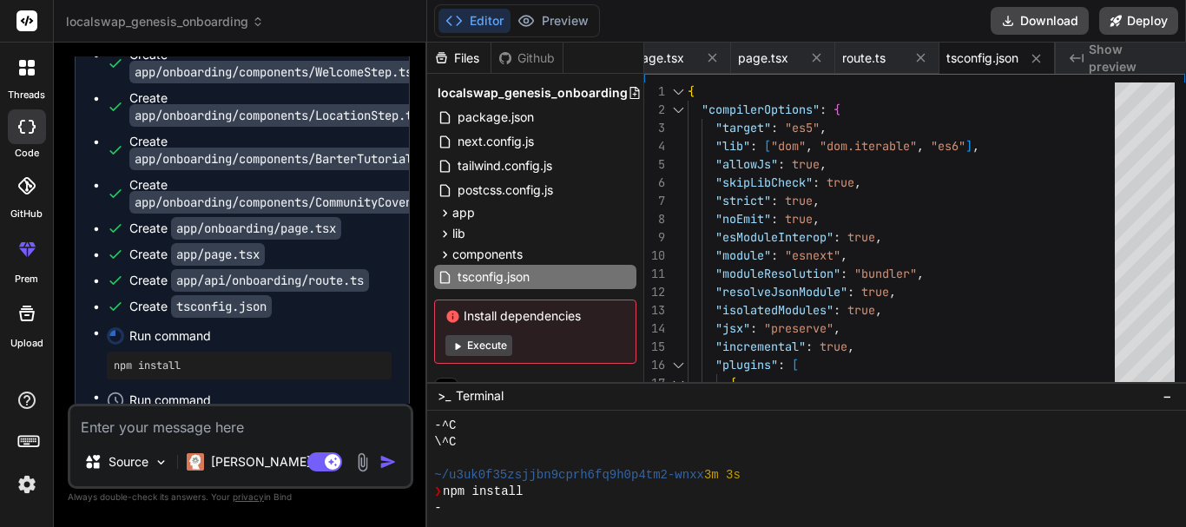
click at [478, 340] on button "Execute" at bounding box center [478, 345] width 67 height 21
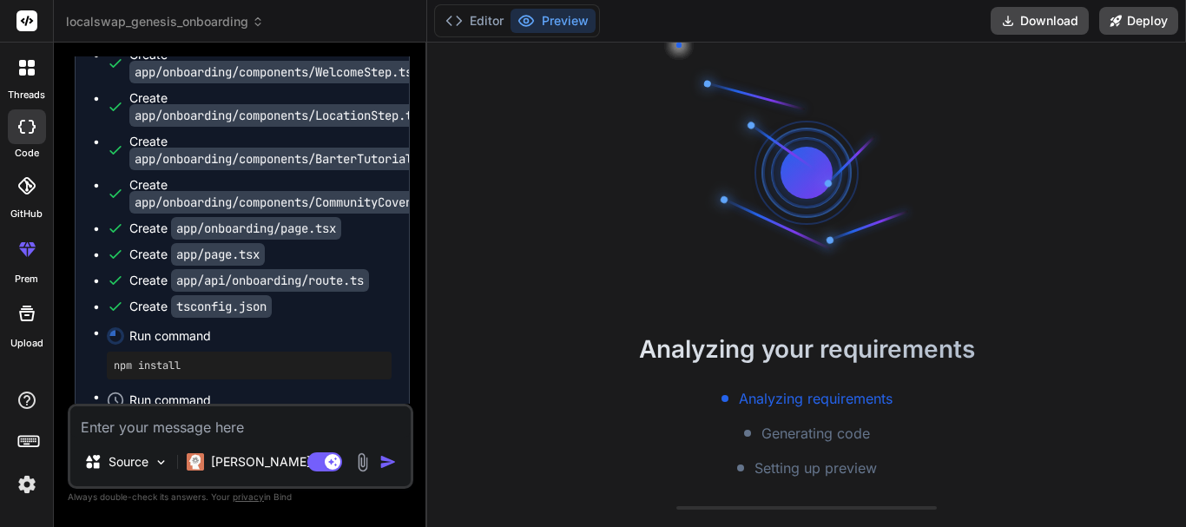
type textarea "x"
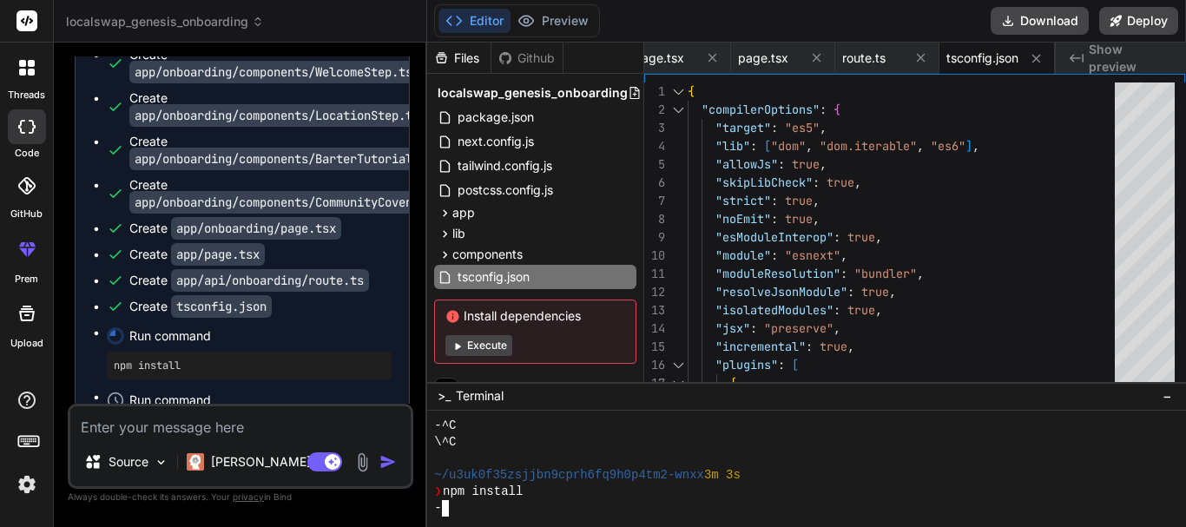
click at [541, 497] on div "❯ npm install" at bounding box center [798, 492] width 729 height 16
click at [248, 324] on div "Run command" at bounding box center [260, 336] width 262 height 24
click at [198, 391] on span "Run command" at bounding box center [260, 399] width 262 height 17
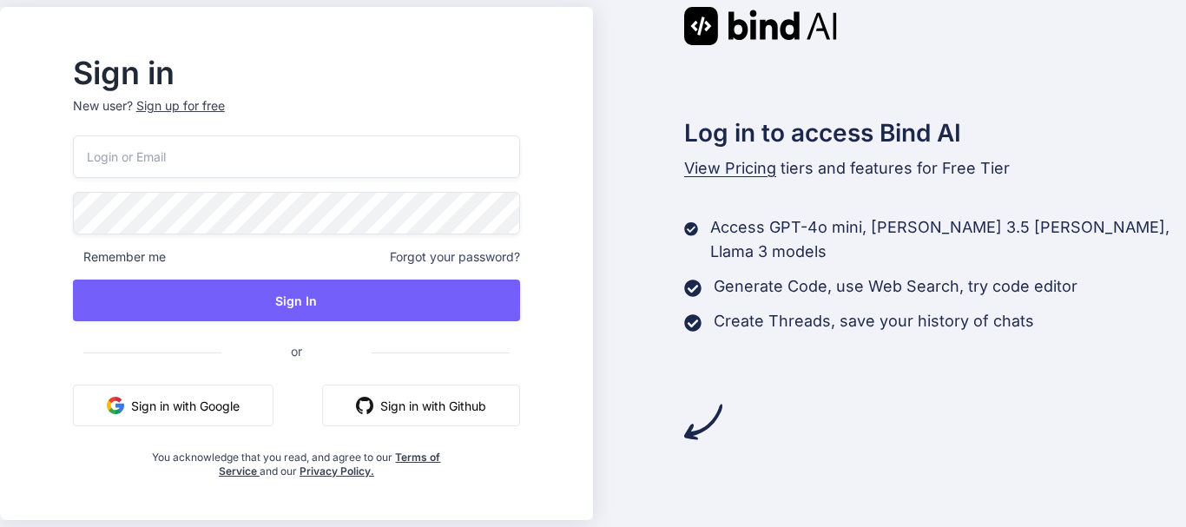
click at [165, 406] on button "Sign in with Google" at bounding box center [173, 406] width 201 height 42
